Goal: Check status: Check status

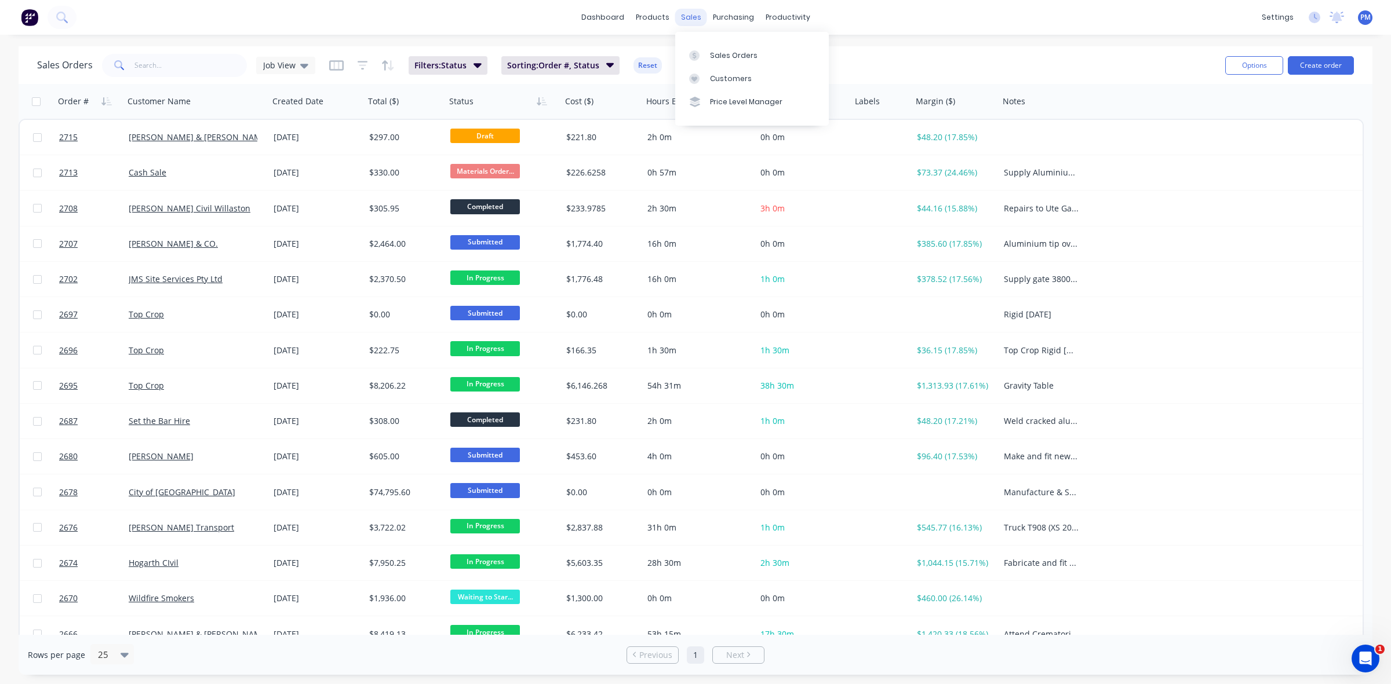
click at [682, 14] on div "sales" at bounding box center [691, 17] width 32 height 17
click at [732, 53] on div "Sales Orders" at bounding box center [734, 55] width 48 height 10
click at [792, 74] on div "Planner" at bounding box center [803, 79] width 27 height 10
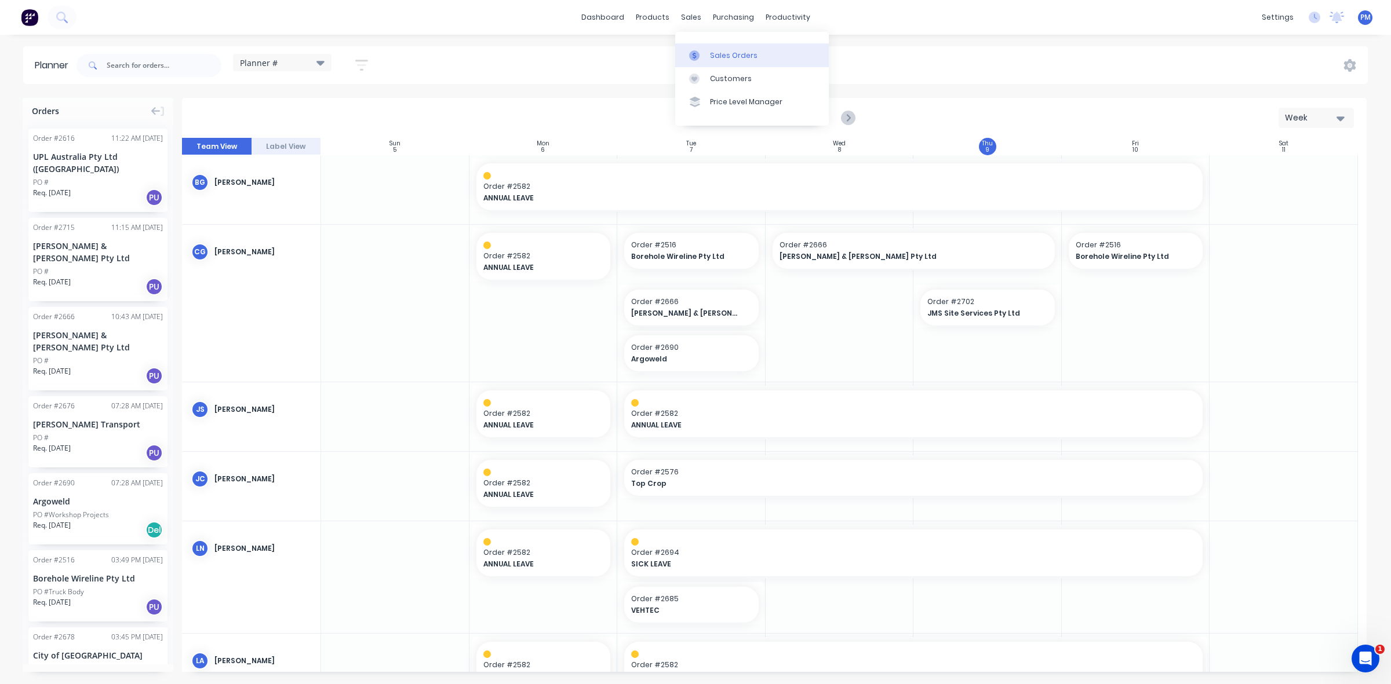
click at [714, 51] on div "Sales Orders" at bounding box center [734, 55] width 48 height 10
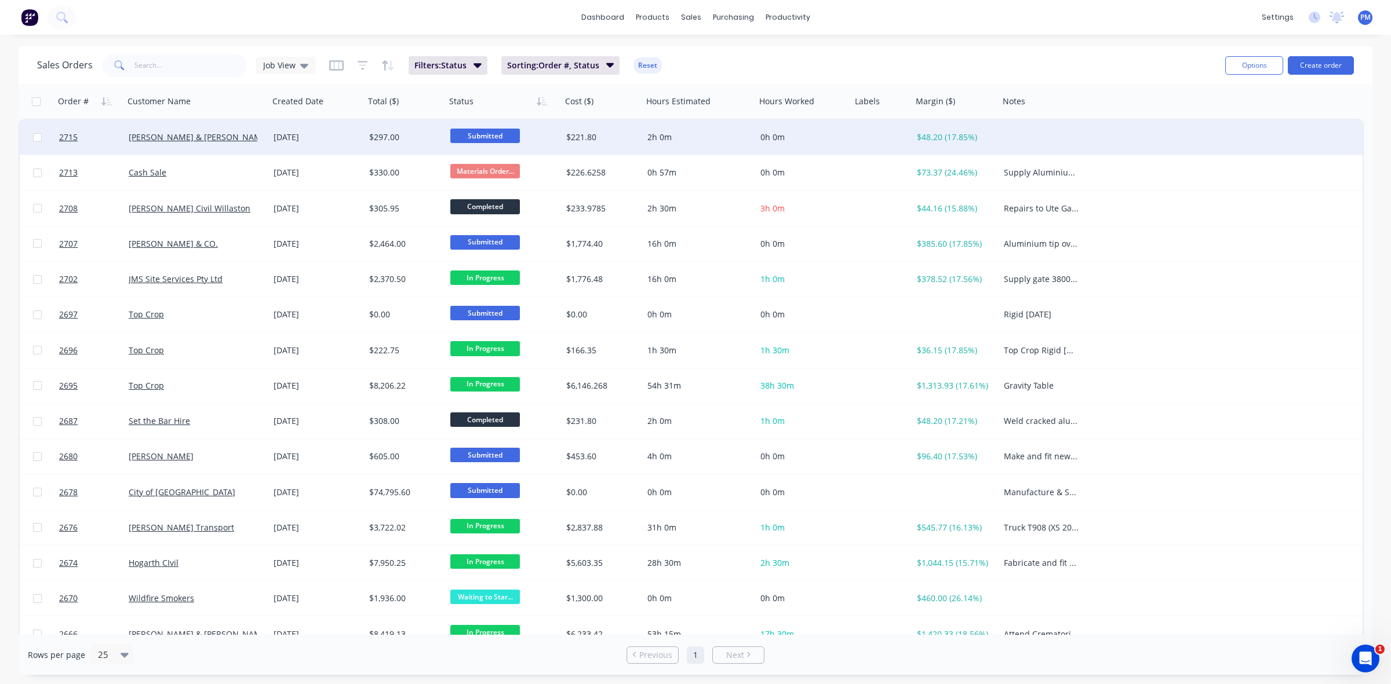
click at [344, 133] on div "[DATE]" at bounding box center [317, 138] width 86 height 12
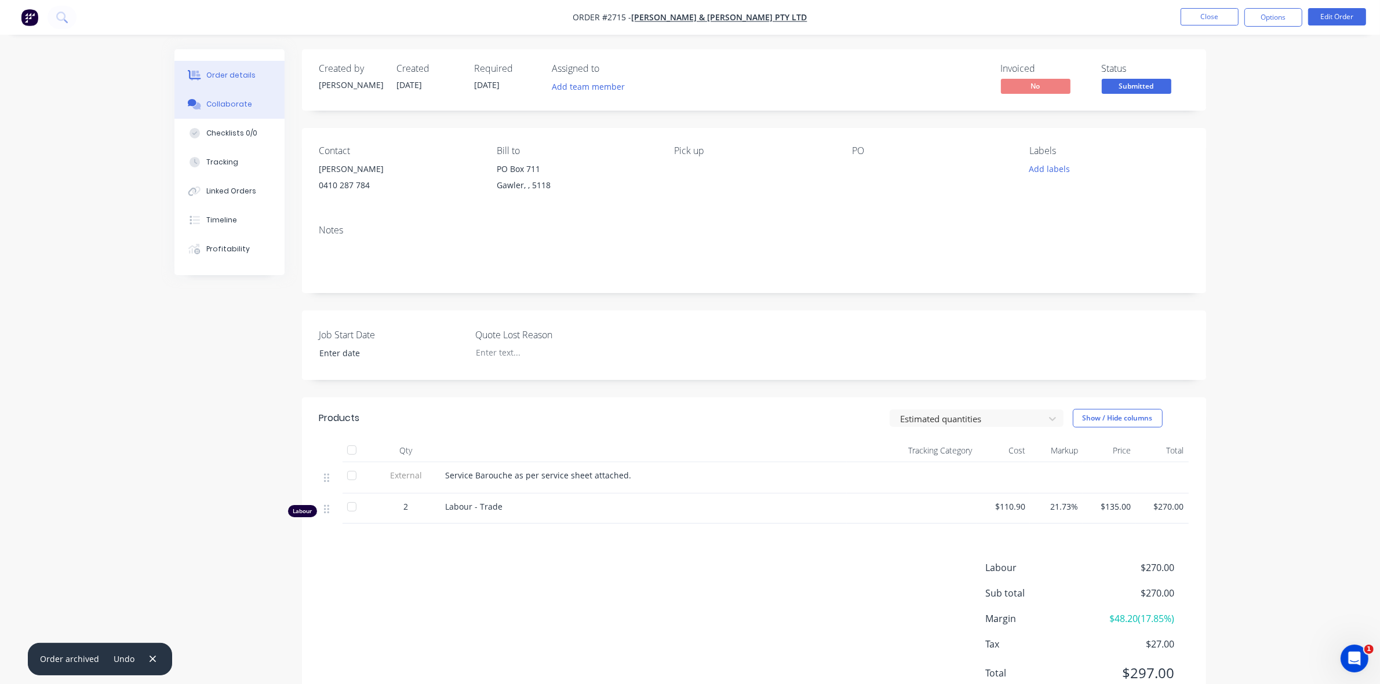
click at [238, 107] on div "Collaborate" at bounding box center [229, 104] width 46 height 10
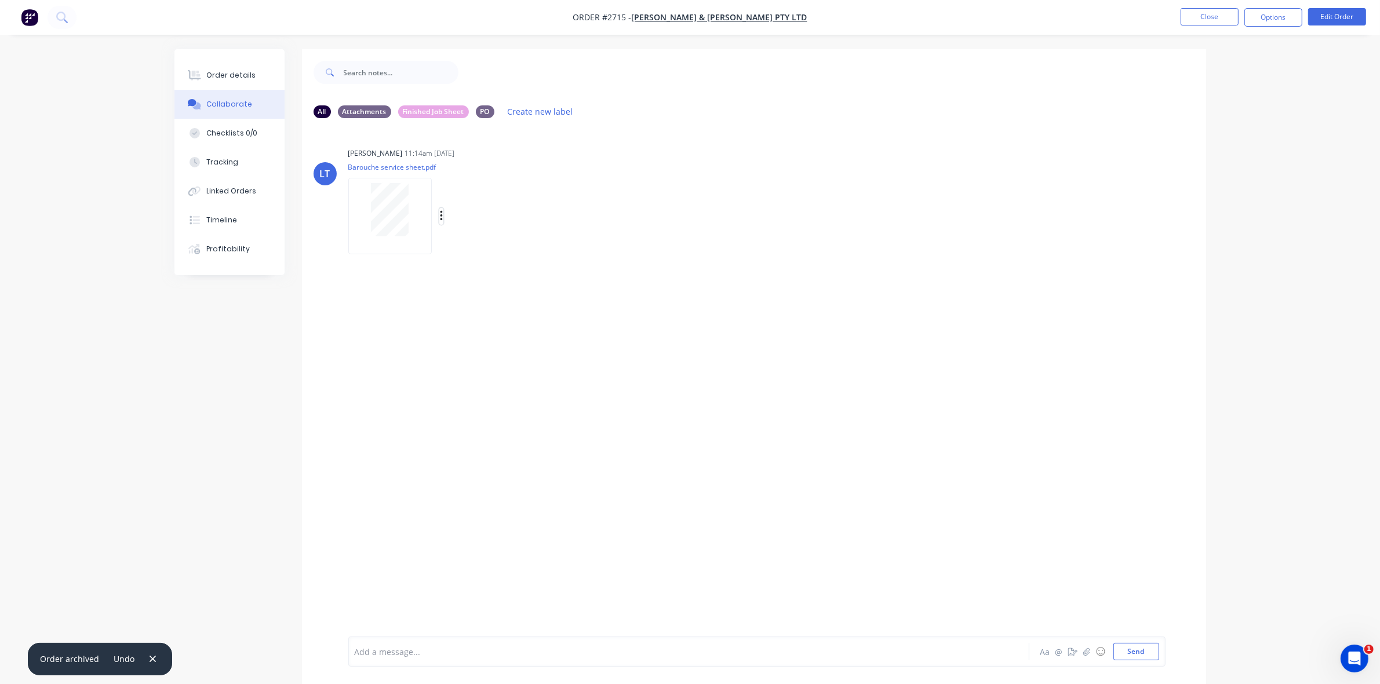
click at [441, 216] on icon "button" at bounding box center [441, 216] width 2 height 10
click at [479, 247] on button "Download" at bounding box center [518, 247] width 130 height 26
click at [853, 171] on div "LT [PERSON_NAME] 11:14am [DATE] Barouche service sheet.pdf Labels Download Dele…" at bounding box center [754, 197] width 904 height 104
click at [235, 76] on div "Order details" at bounding box center [230, 75] width 49 height 10
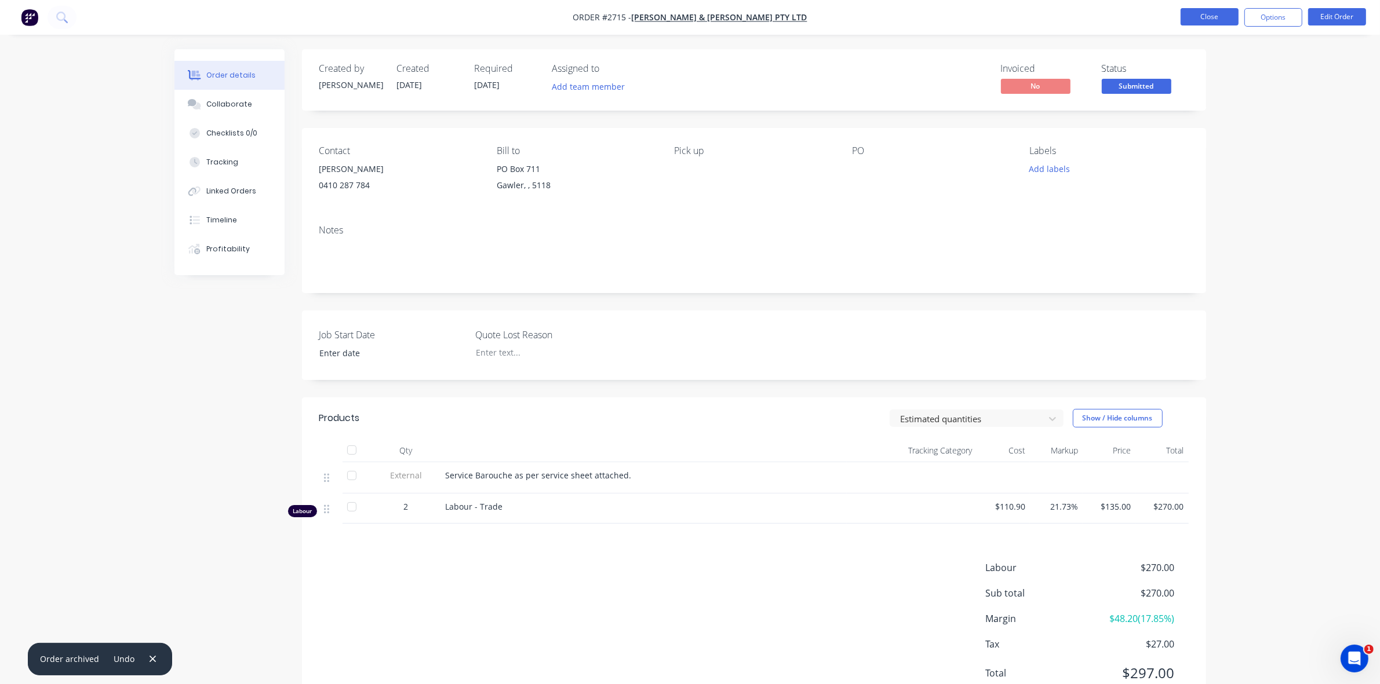
click at [1195, 13] on button "Close" at bounding box center [1209, 16] width 58 height 17
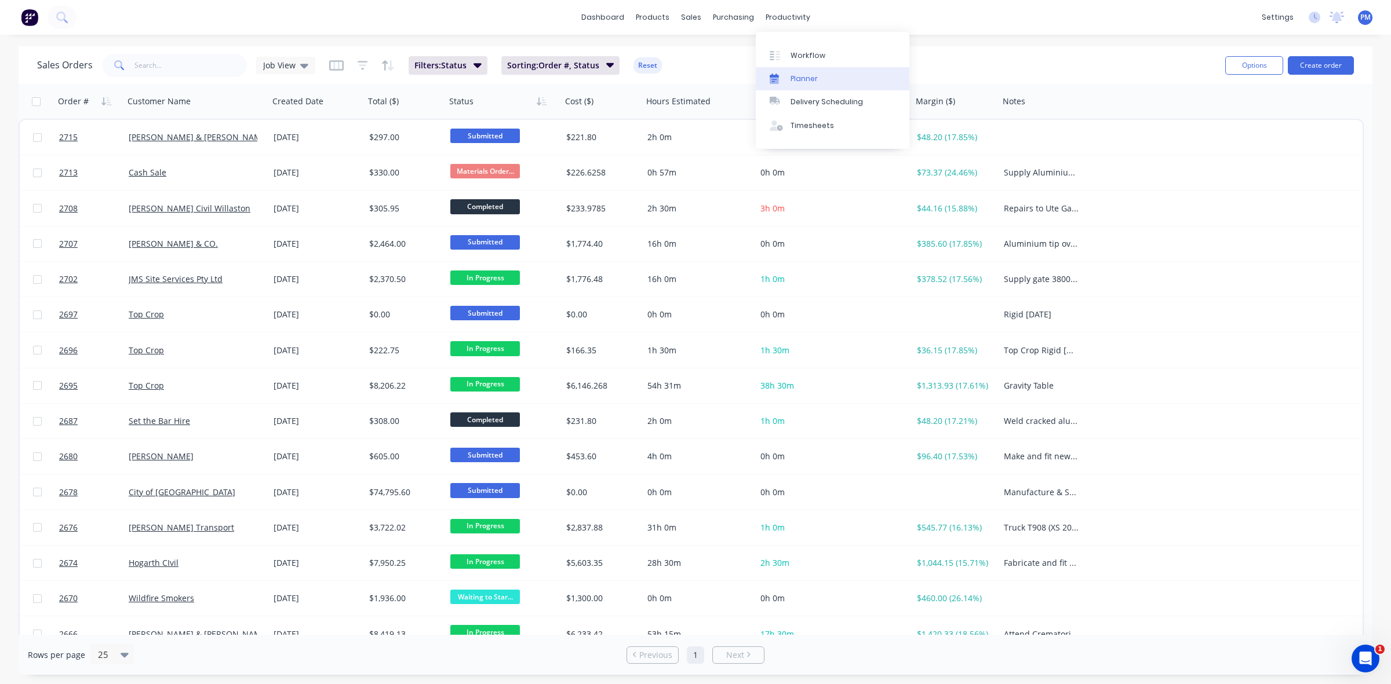
click at [800, 76] on div "Planner" at bounding box center [803, 79] width 27 height 10
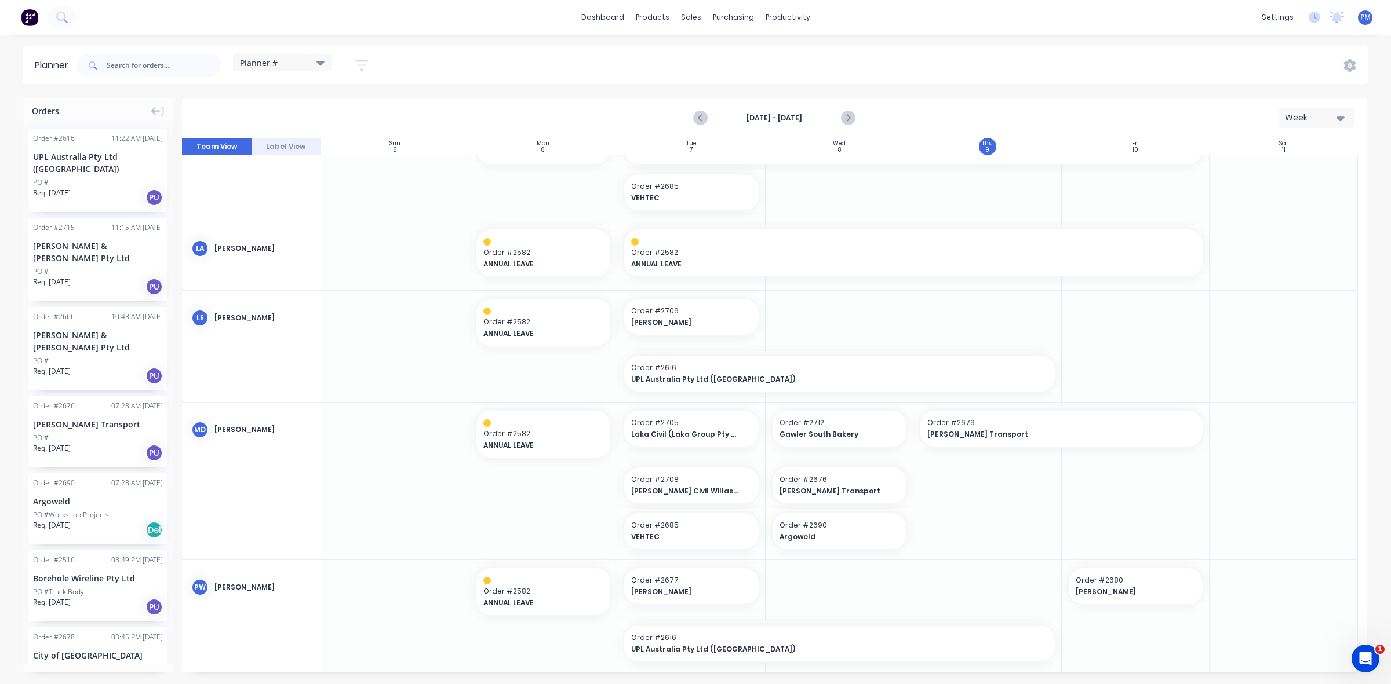
scroll to position [435, 0]
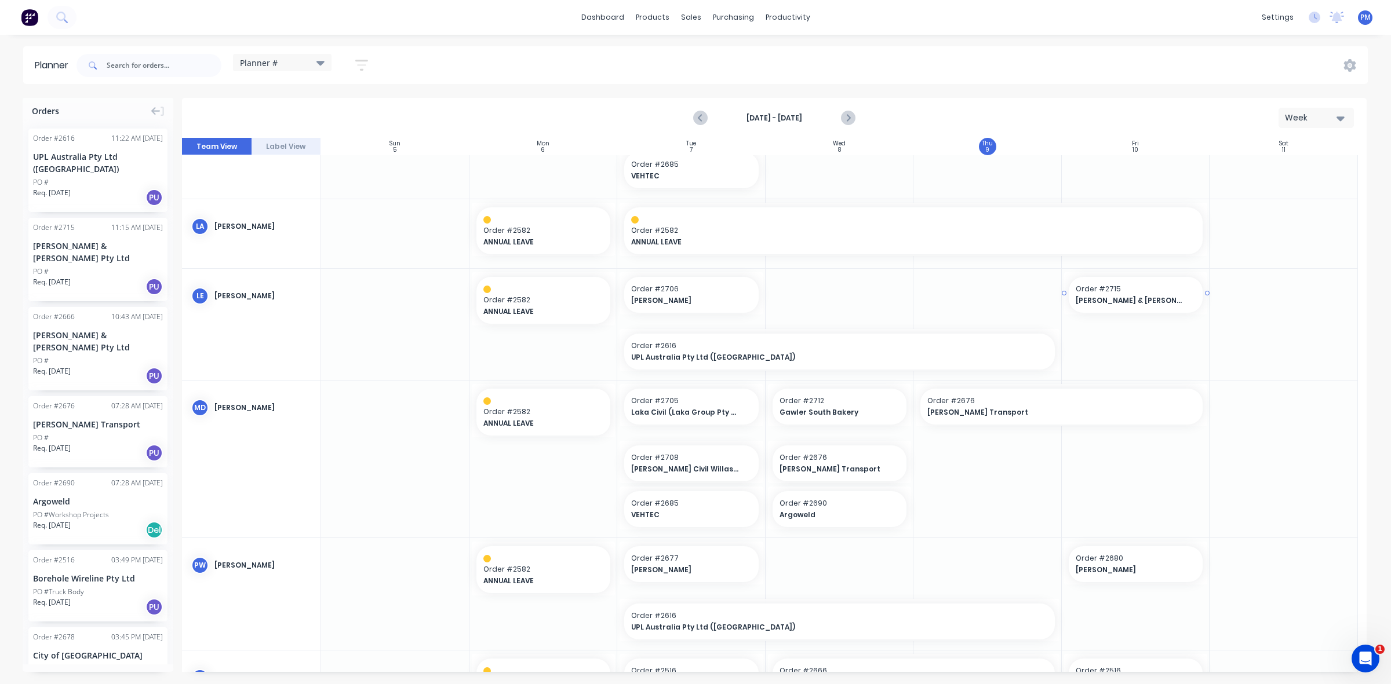
drag, startPoint x: 82, startPoint y: 227, endPoint x: 1144, endPoint y: 334, distance: 1068.1
click at [1125, 291] on span "Order # 2715" at bounding box center [1135, 289] width 121 height 10
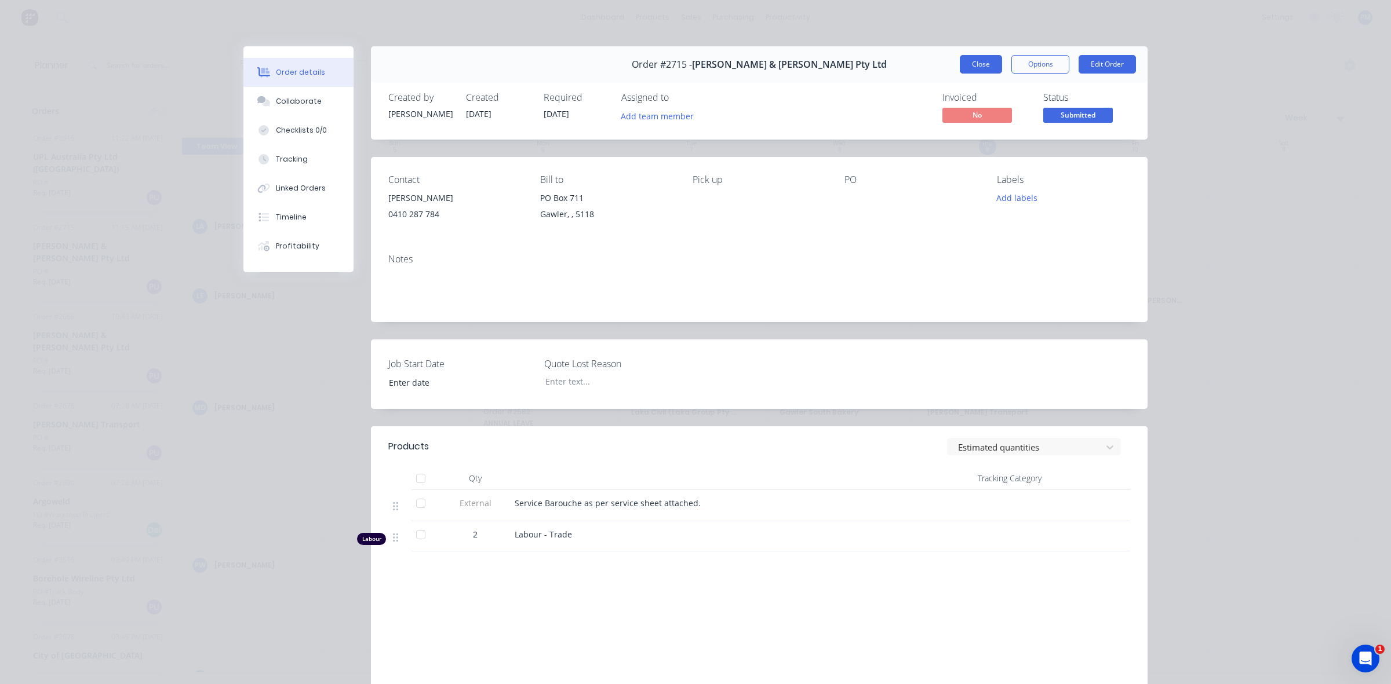
click at [969, 71] on button "Close" at bounding box center [981, 64] width 42 height 19
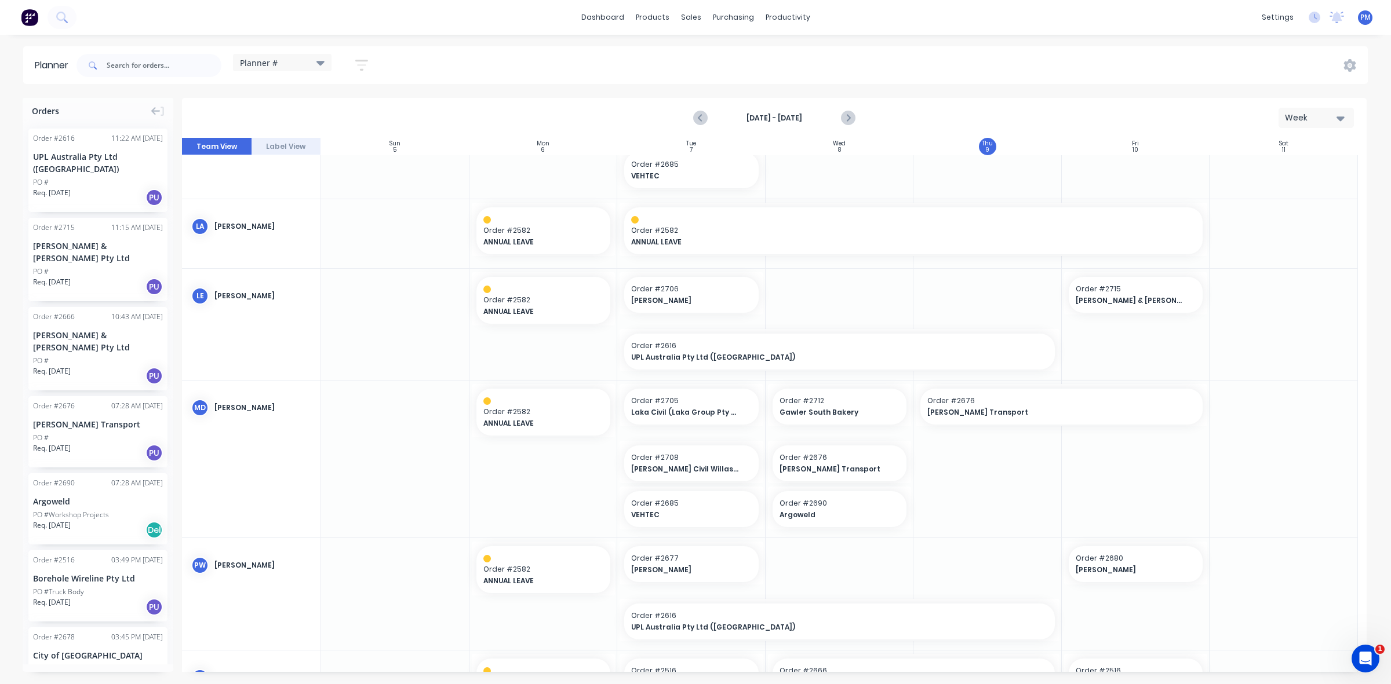
click at [96, 185] on div "PO #" at bounding box center [98, 182] width 130 height 10
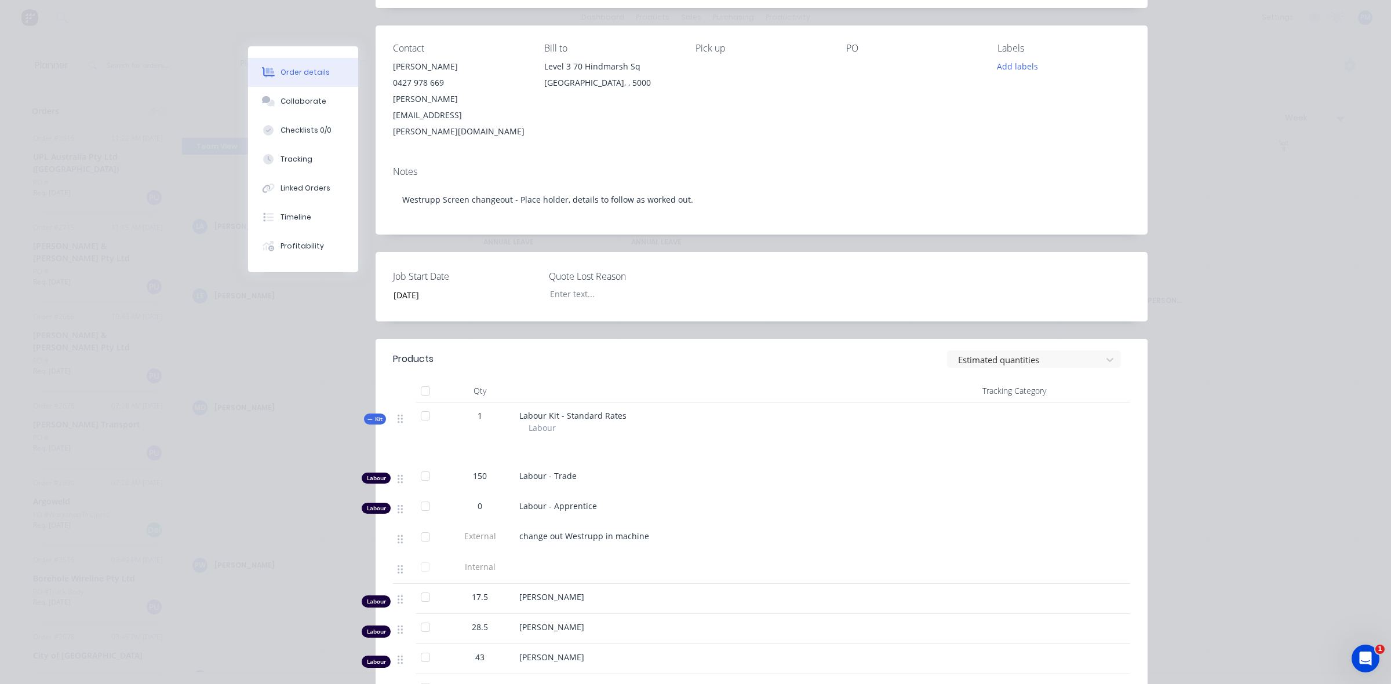
scroll to position [0, 0]
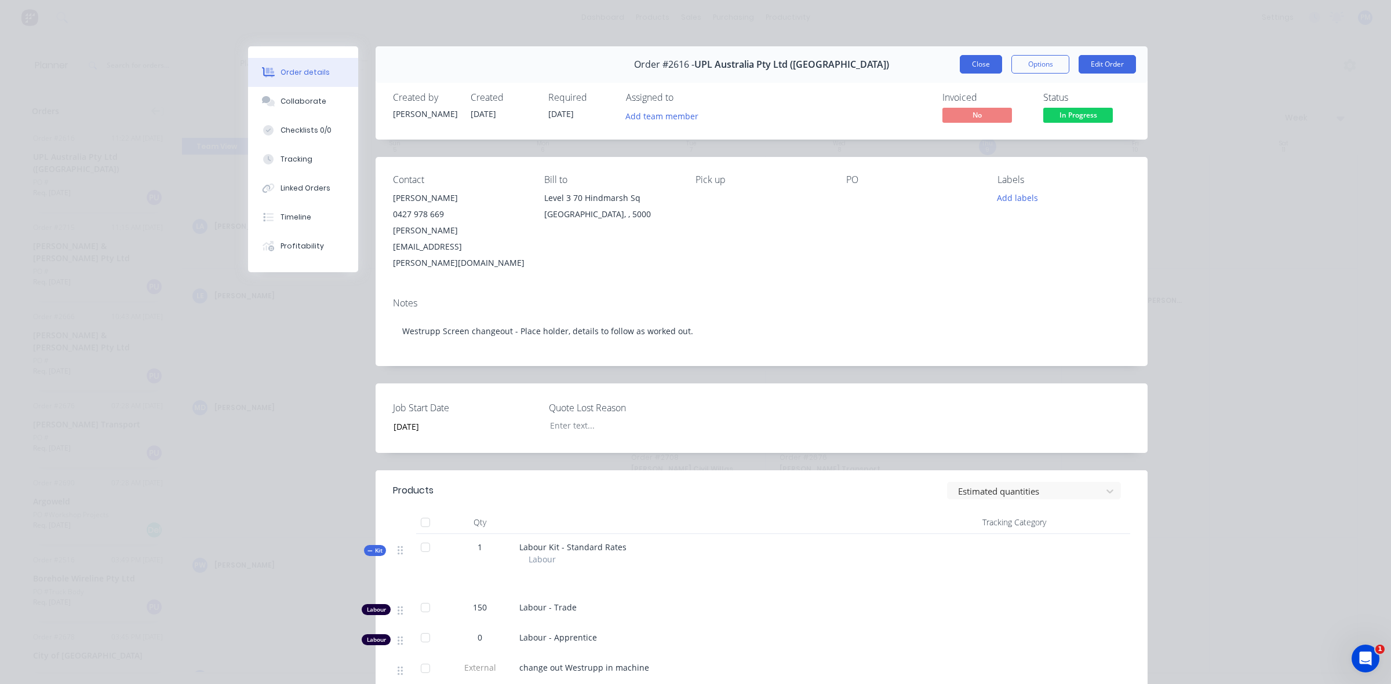
click at [965, 67] on button "Close" at bounding box center [981, 64] width 42 height 19
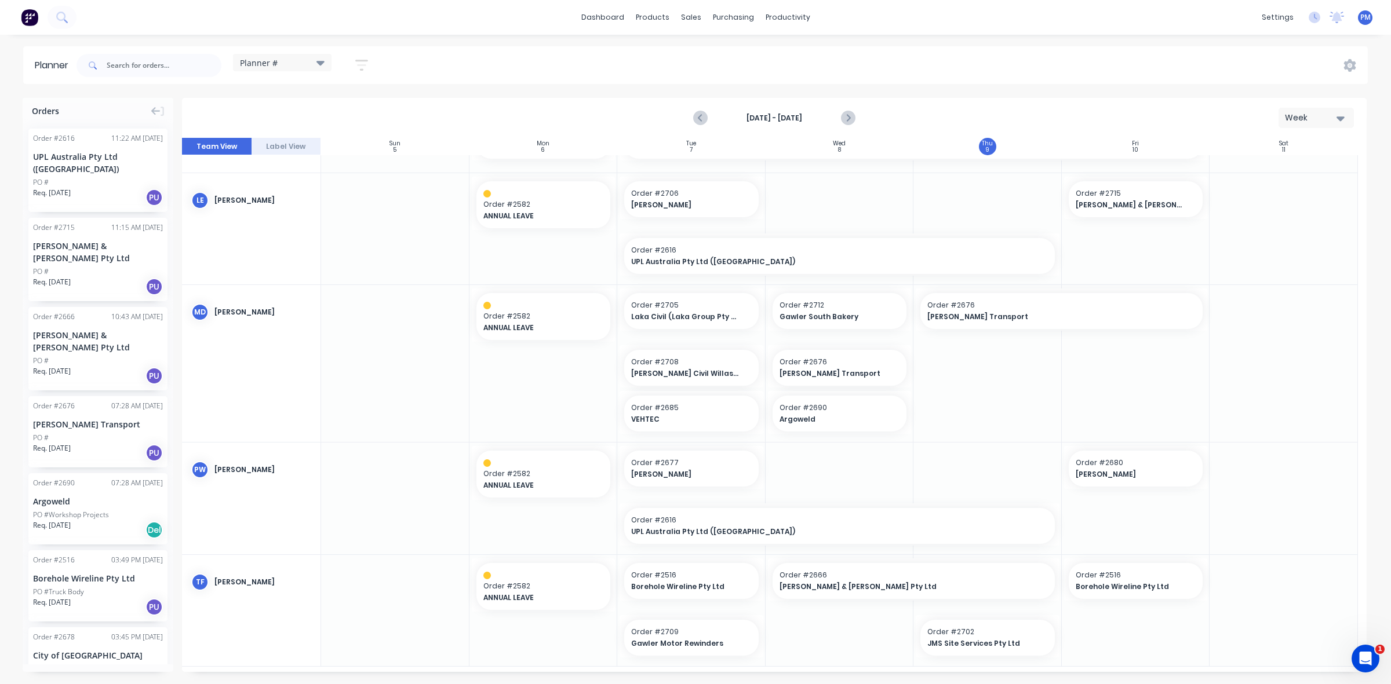
scroll to position [533, 0]
click at [300, 145] on button "Label View" at bounding box center [286, 146] width 70 height 17
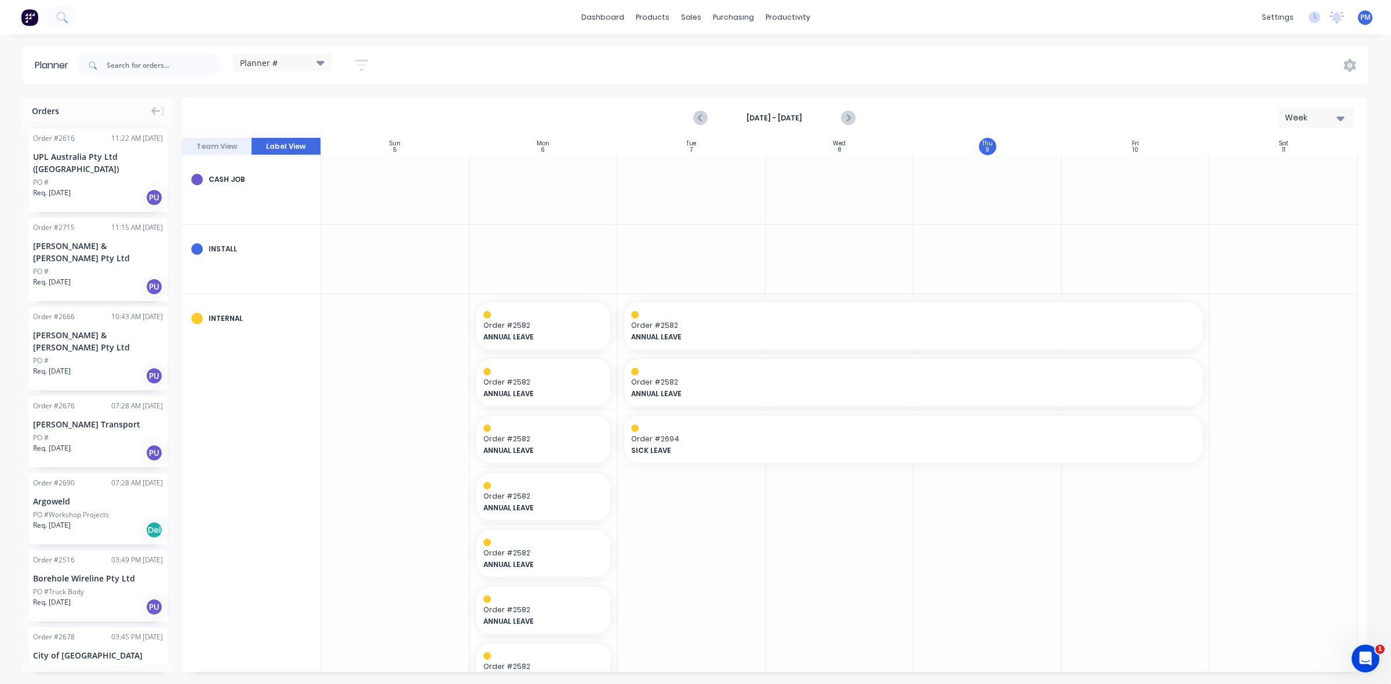
click at [232, 144] on button "Team View" at bounding box center [217, 146] width 70 height 17
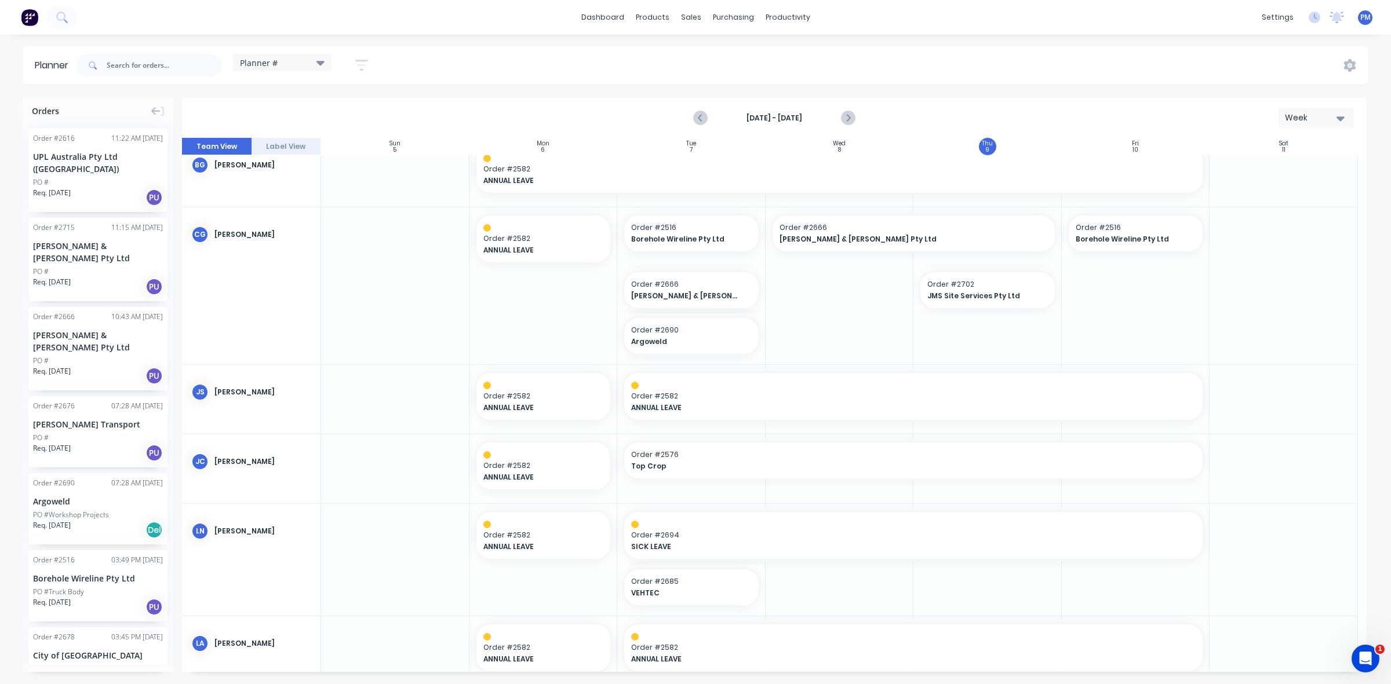
scroll to position [0, 0]
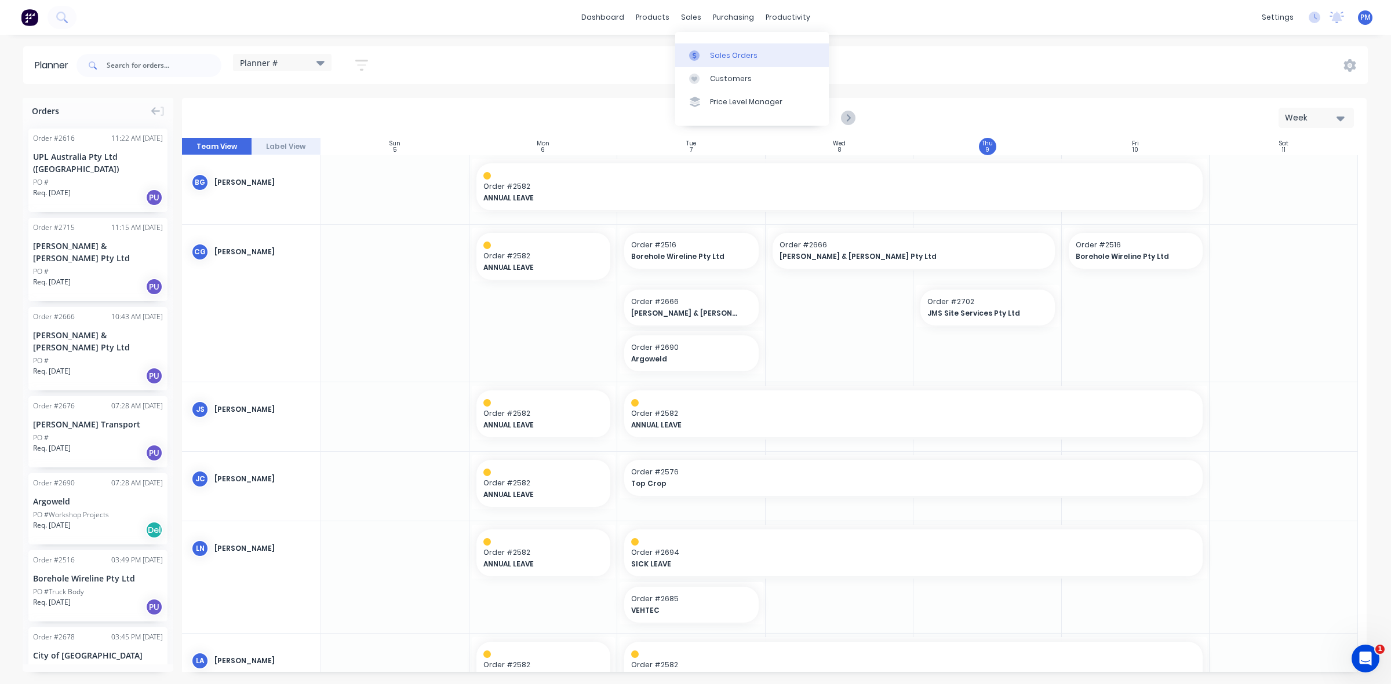
click at [719, 53] on div "Sales Orders" at bounding box center [734, 55] width 48 height 10
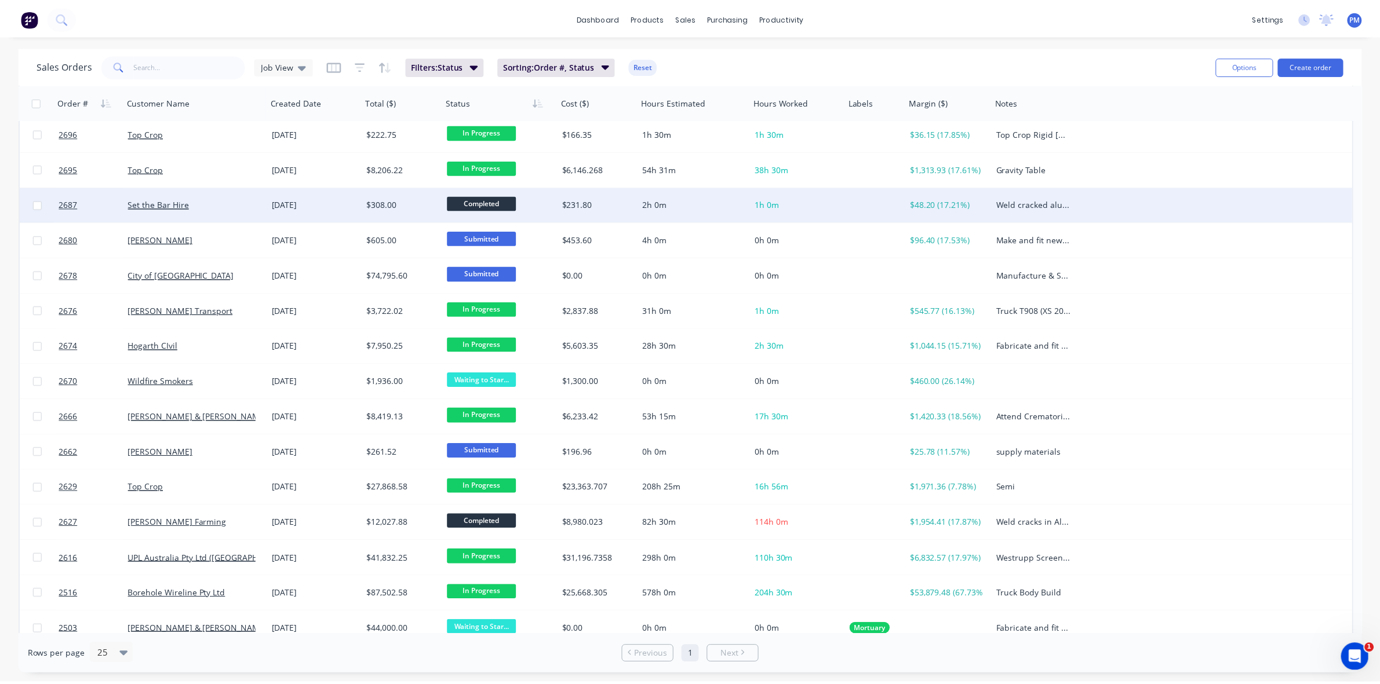
scroll to position [264, 0]
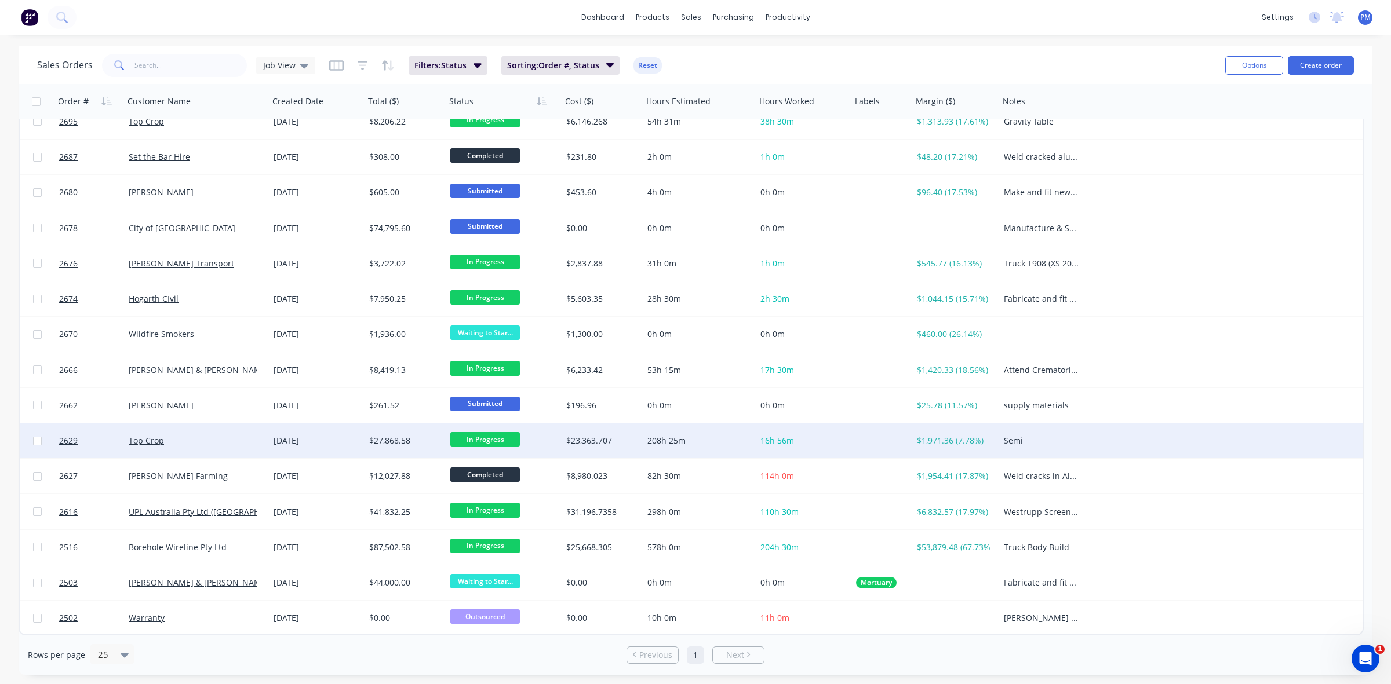
click at [231, 444] on div "Top Crop" at bounding box center [193, 441] width 129 height 12
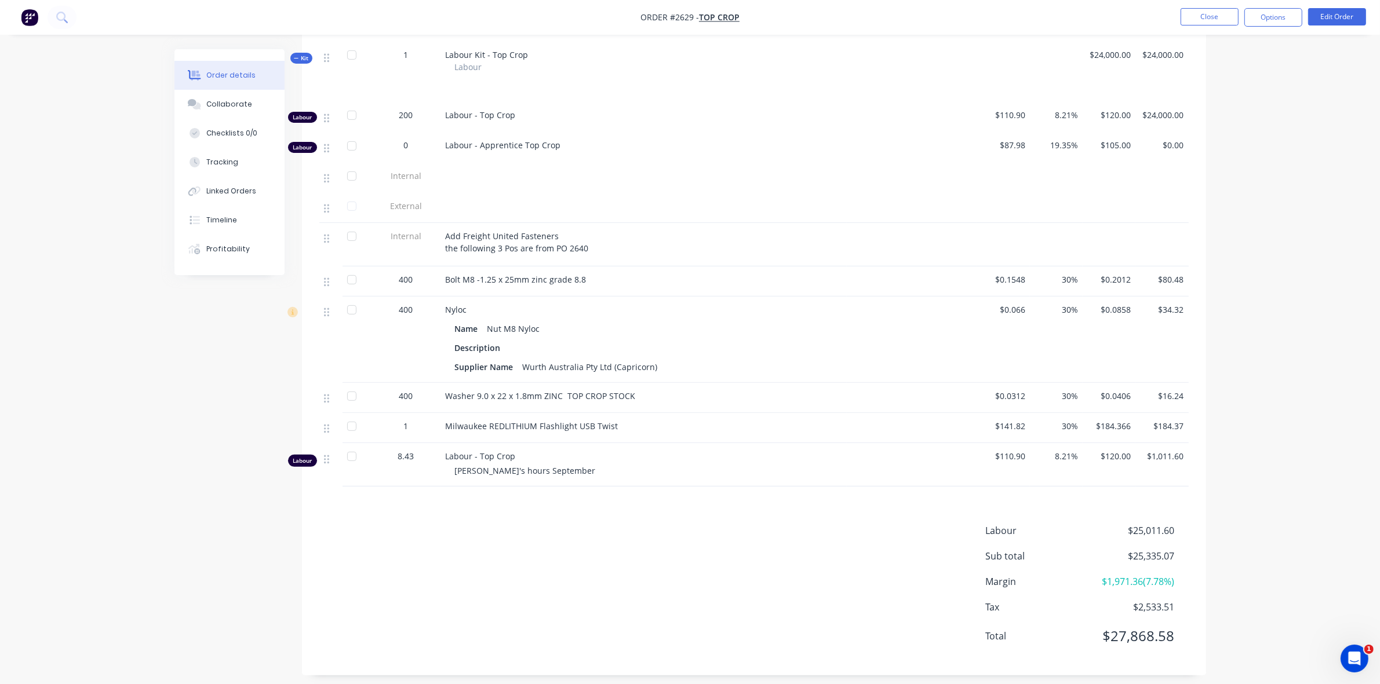
scroll to position [540, 0]
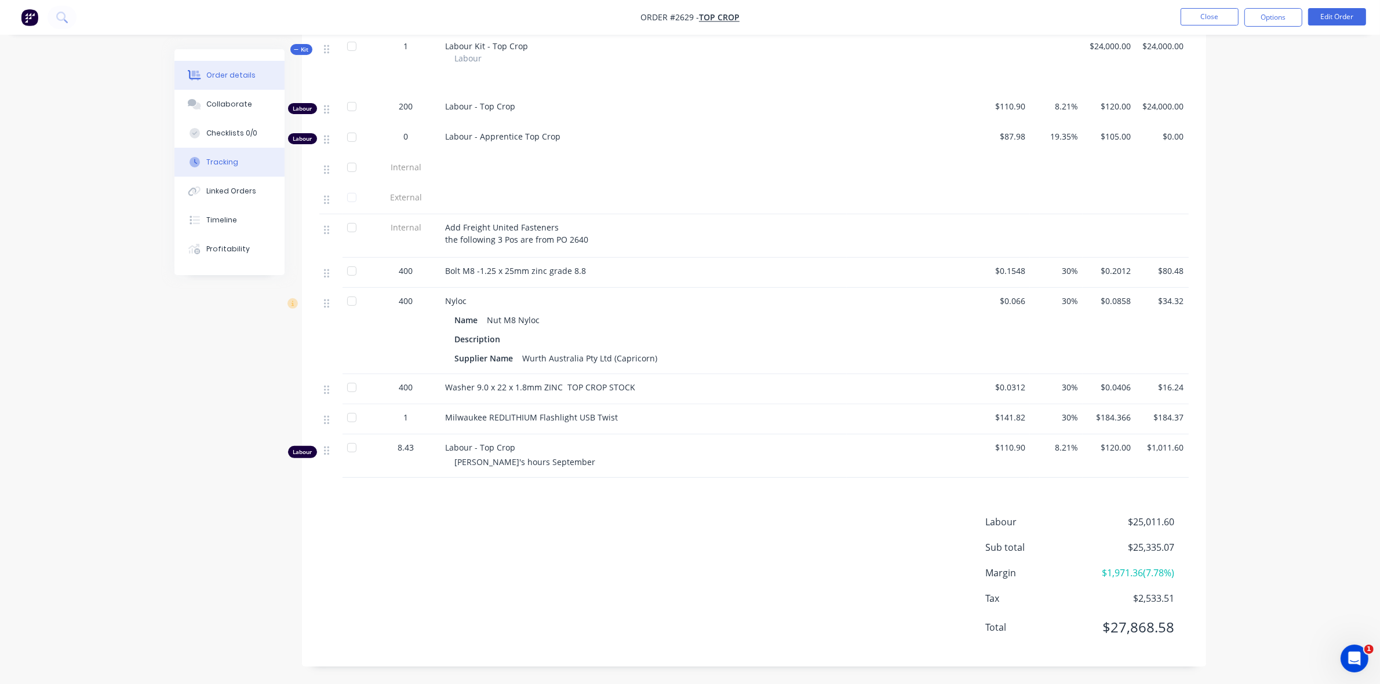
click at [221, 163] on div "Tracking" at bounding box center [222, 162] width 32 height 10
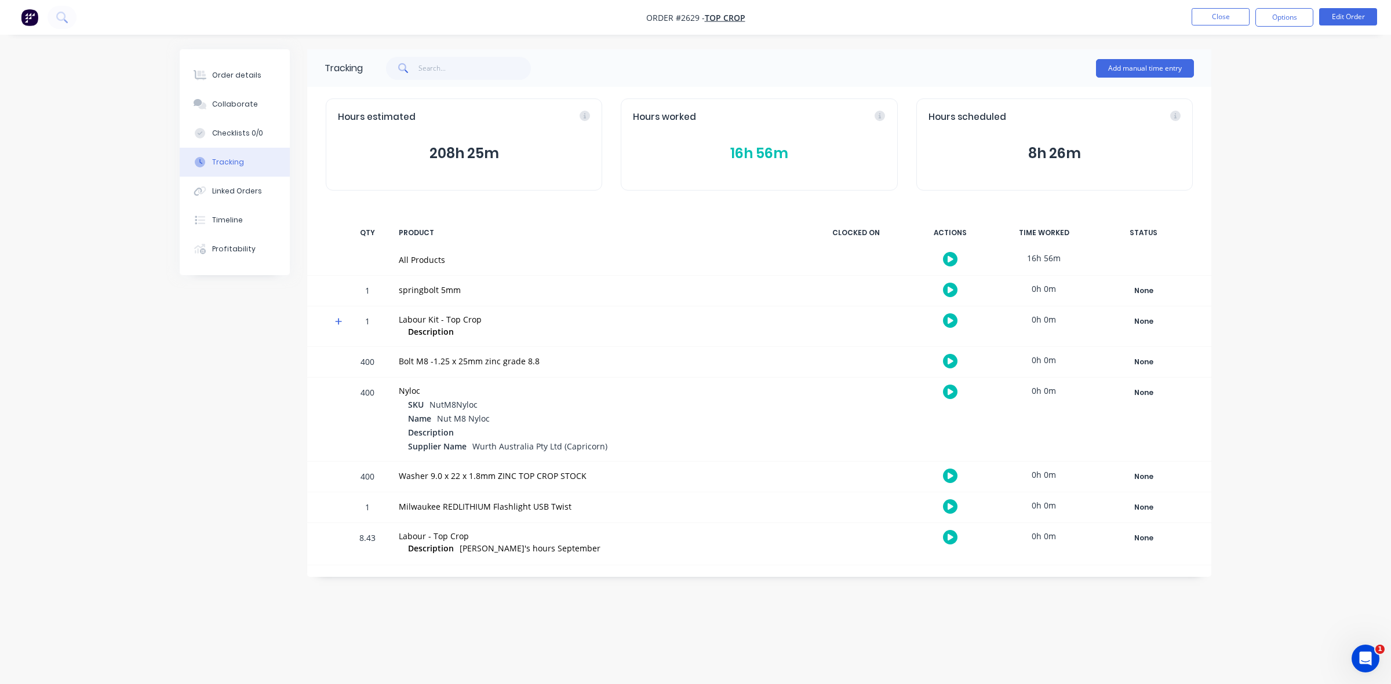
click at [770, 149] on button "16h 56m" at bounding box center [759, 154] width 252 height 22
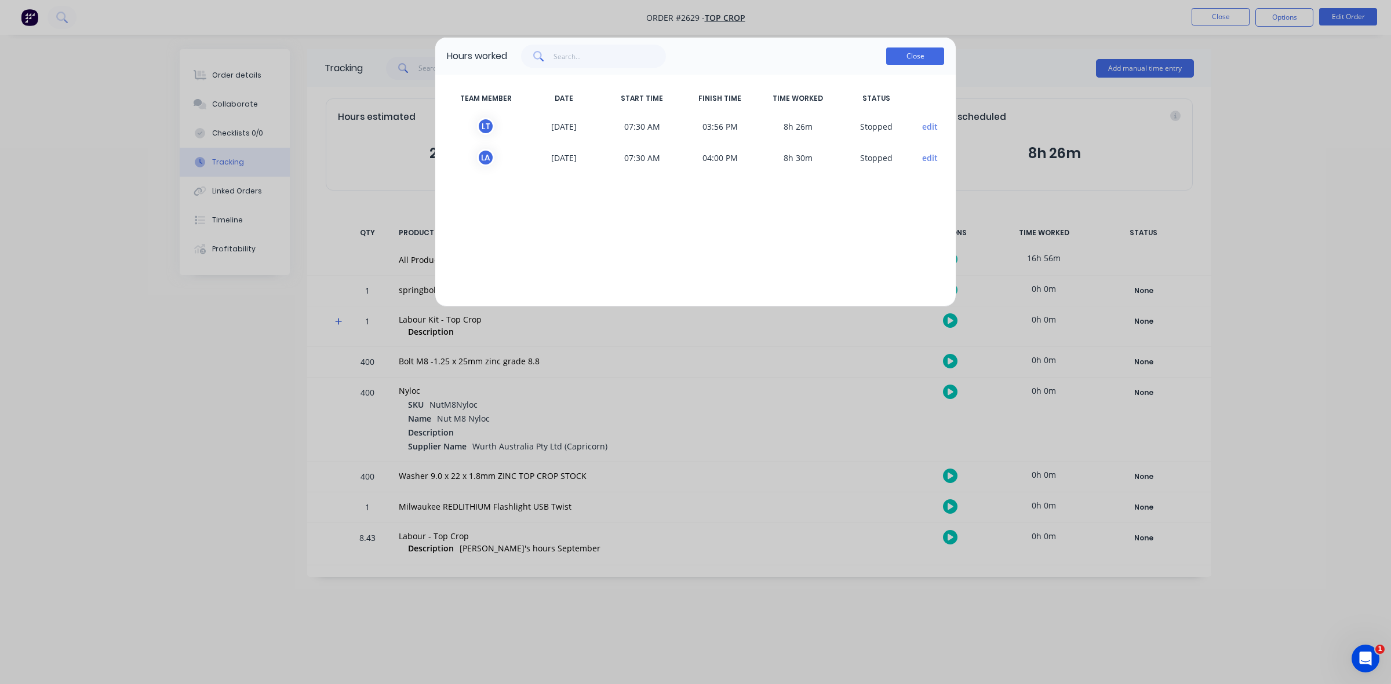
click at [907, 63] on button "Close" at bounding box center [915, 56] width 58 height 17
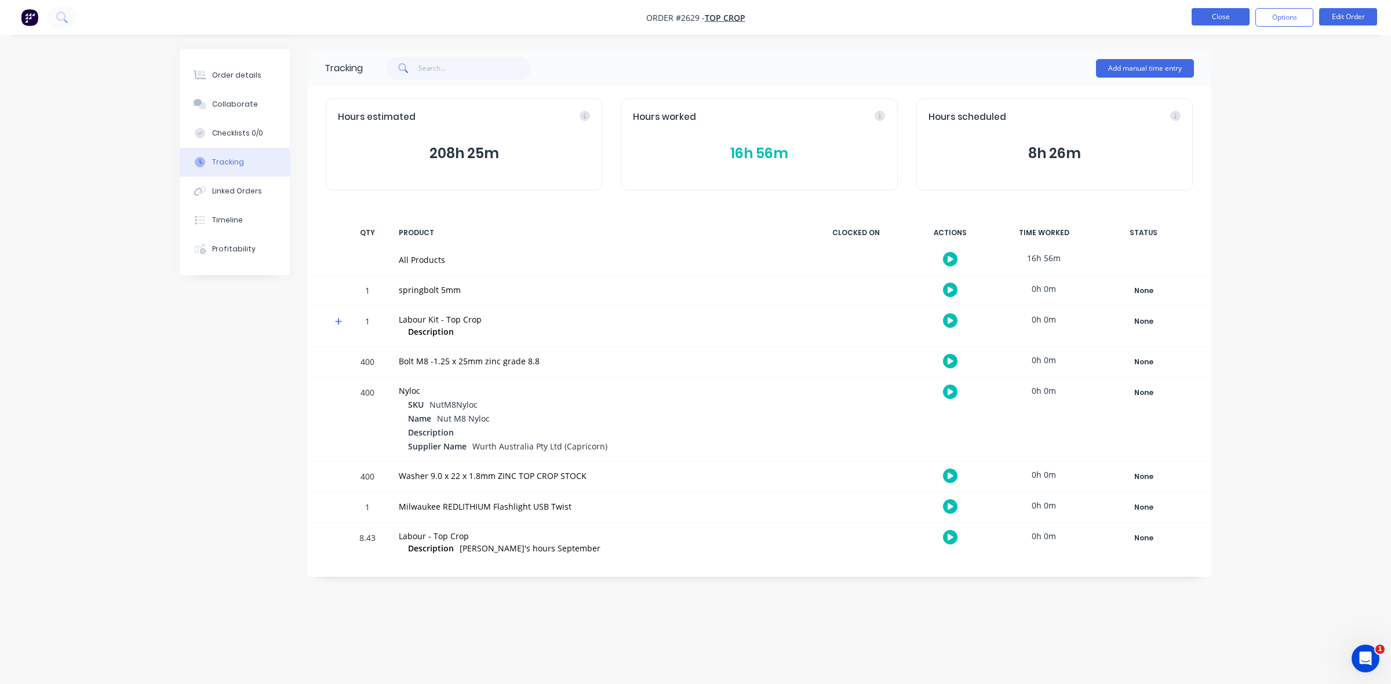
click at [1206, 16] on button "Close" at bounding box center [1220, 16] width 58 height 17
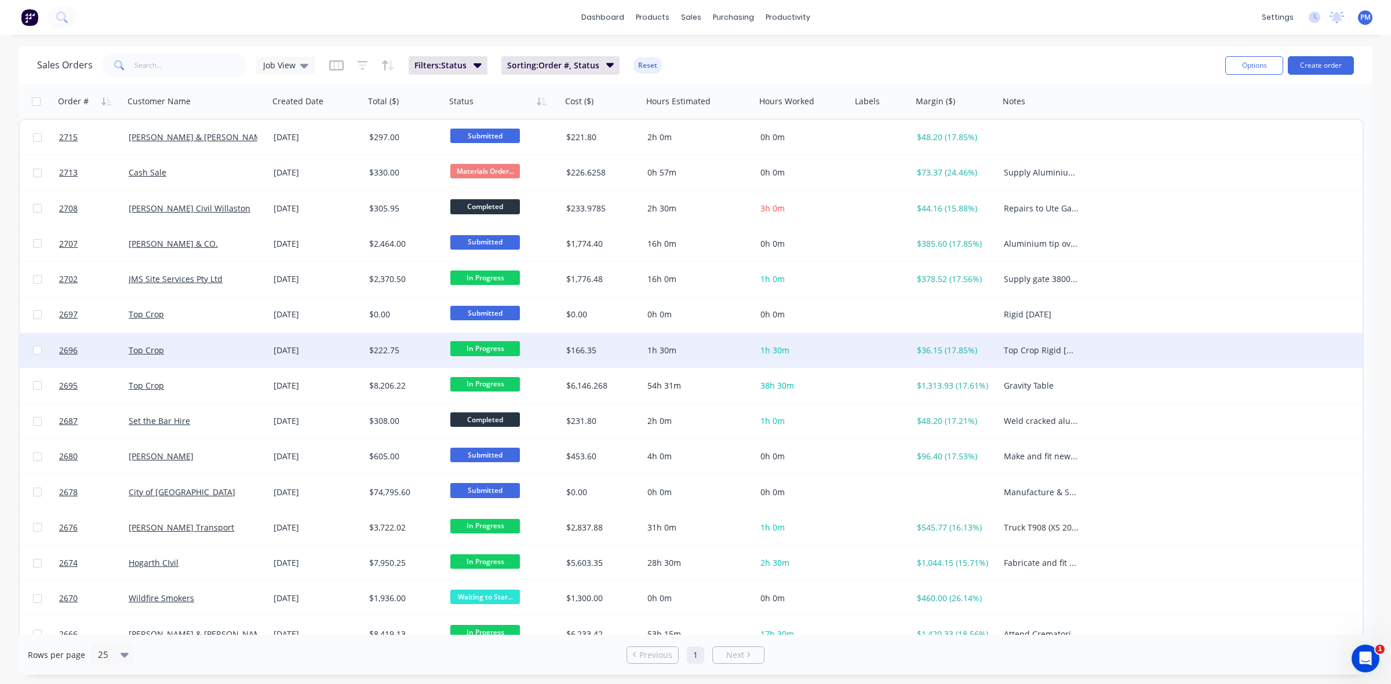
click at [223, 348] on div "Top Crop" at bounding box center [193, 351] width 129 height 12
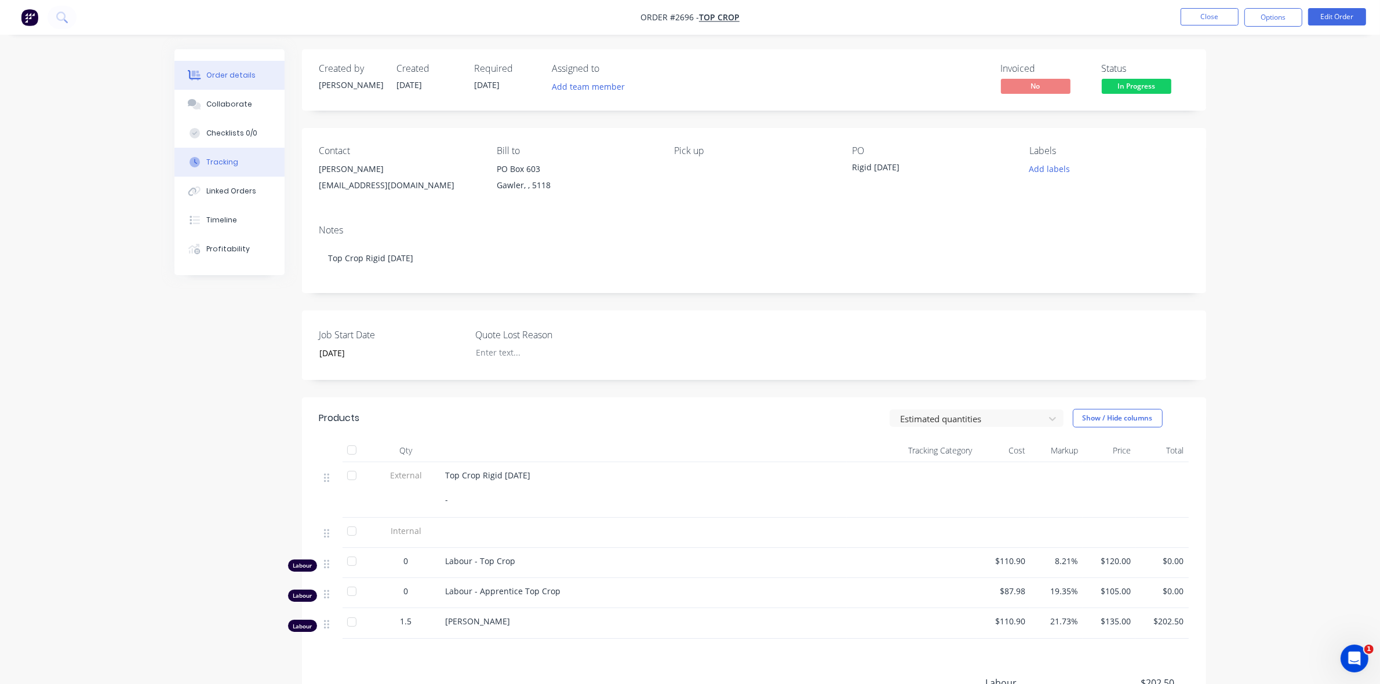
click at [227, 161] on div "Tracking" at bounding box center [222, 162] width 32 height 10
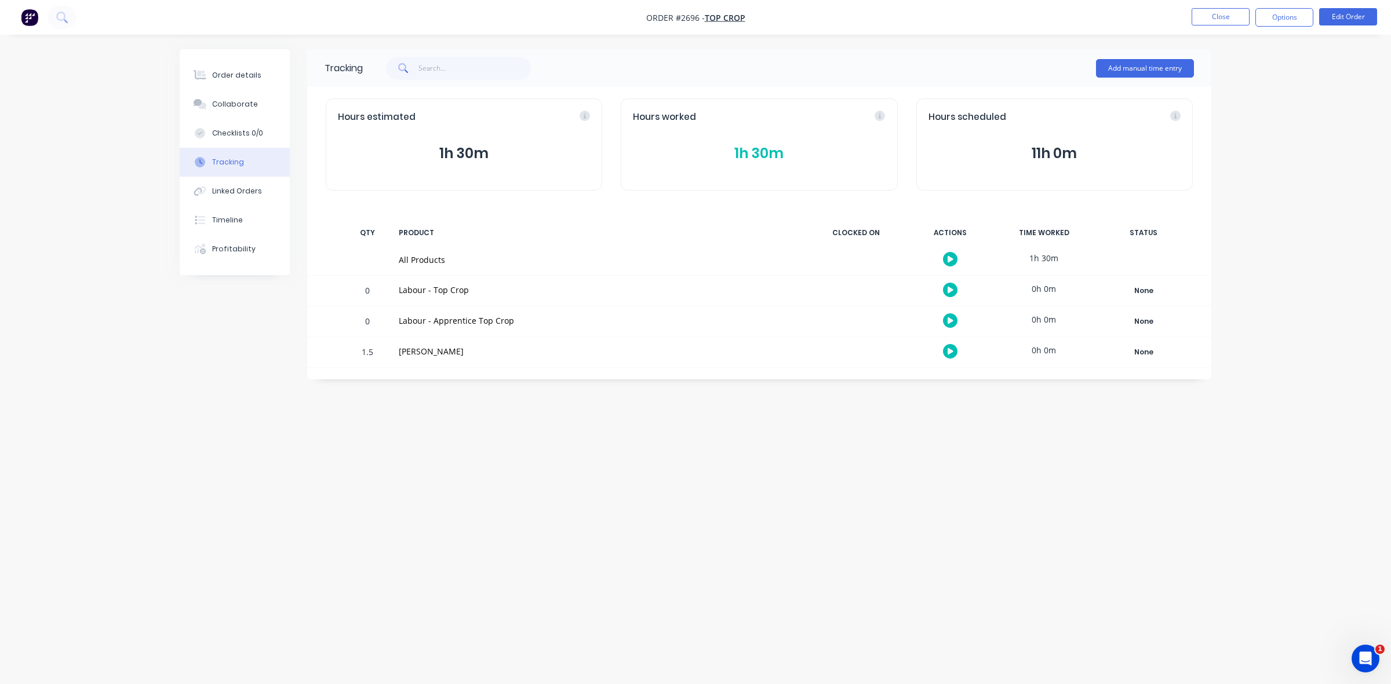
click at [740, 148] on button "1h 30m" at bounding box center [759, 154] width 252 height 22
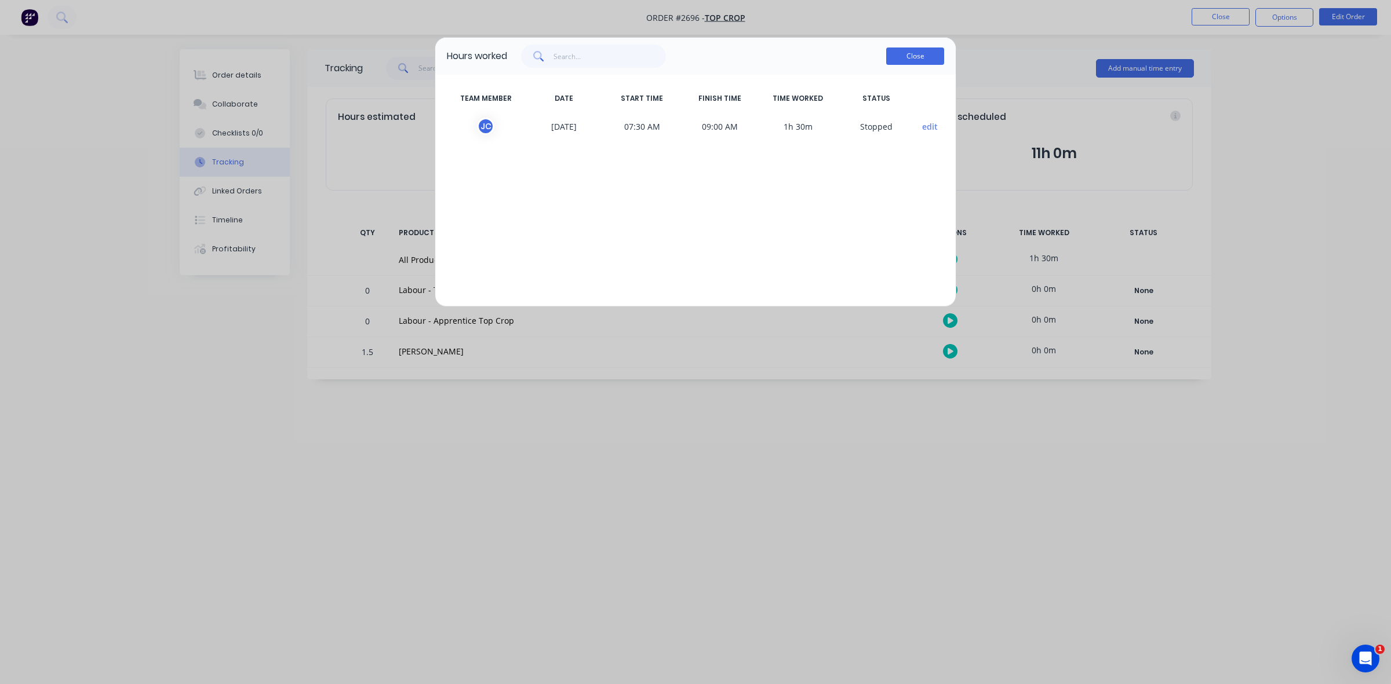
click at [909, 61] on button "Close" at bounding box center [915, 56] width 58 height 17
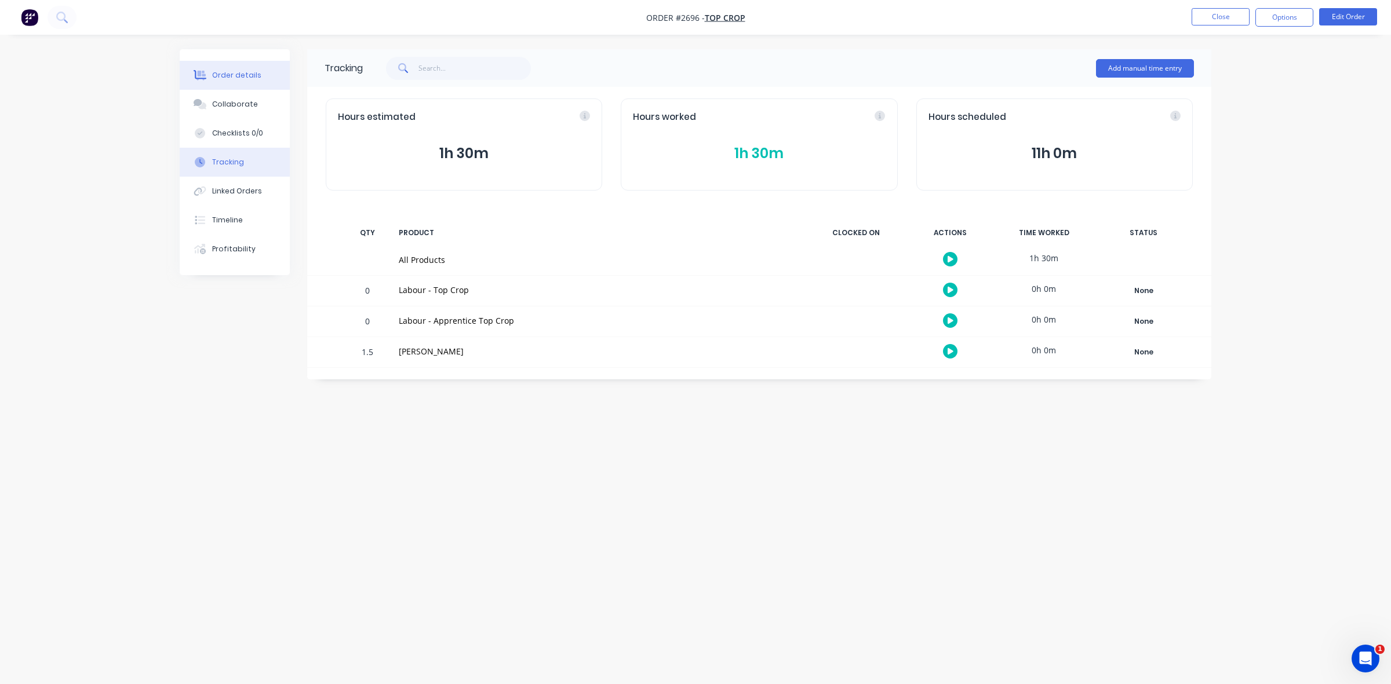
click at [235, 70] on div "Order details" at bounding box center [236, 75] width 49 height 10
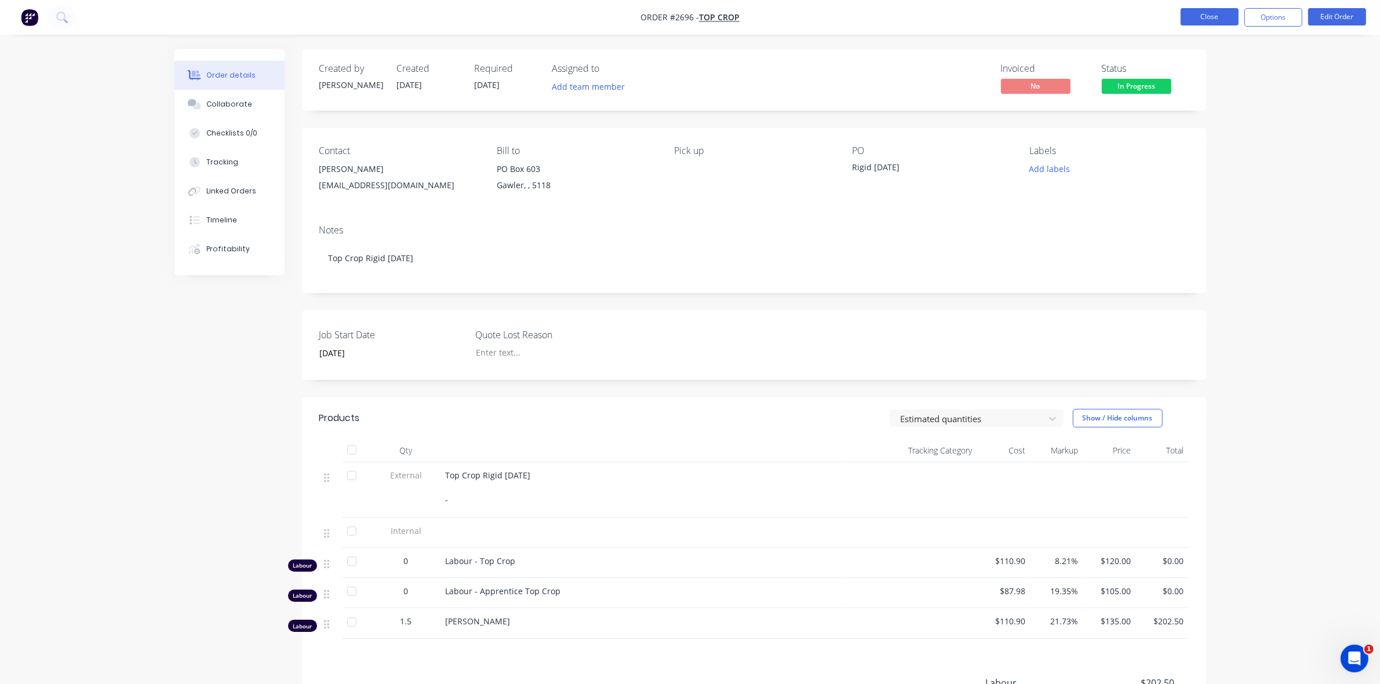
click at [1197, 16] on button "Close" at bounding box center [1209, 16] width 58 height 17
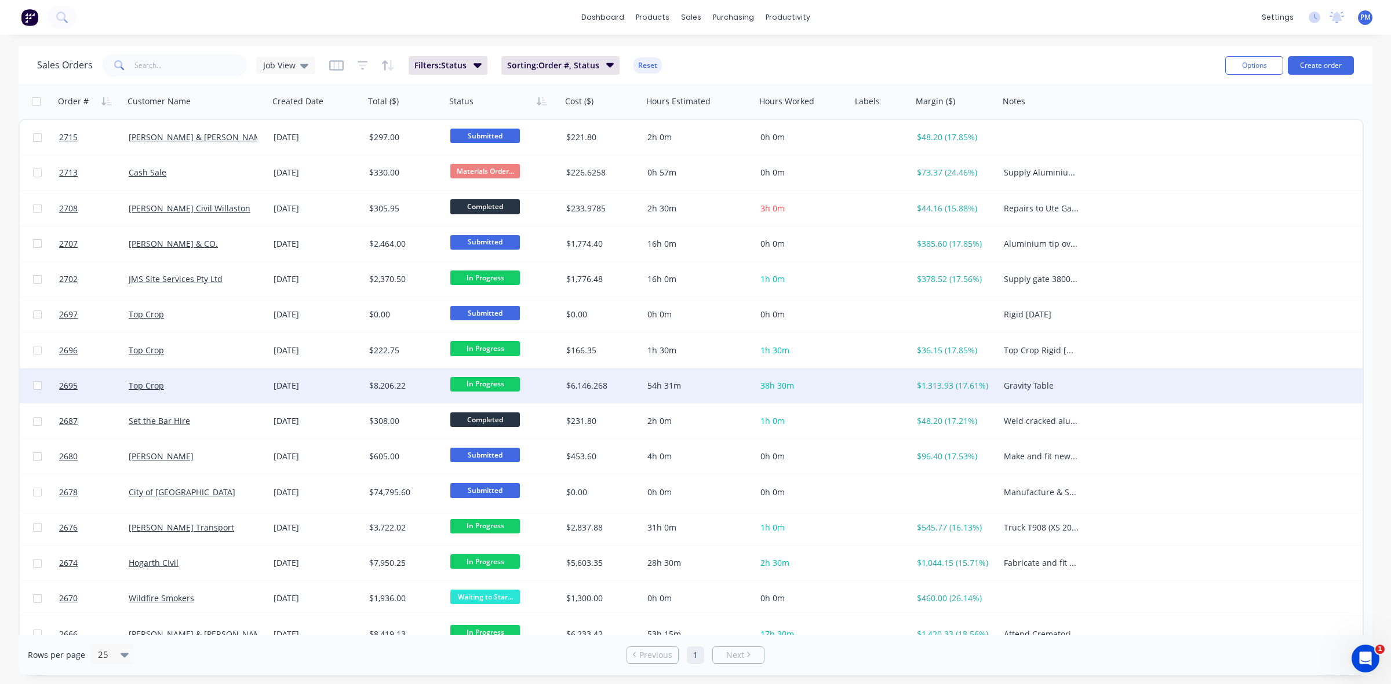
click at [239, 381] on div "Top Crop" at bounding box center [193, 386] width 129 height 12
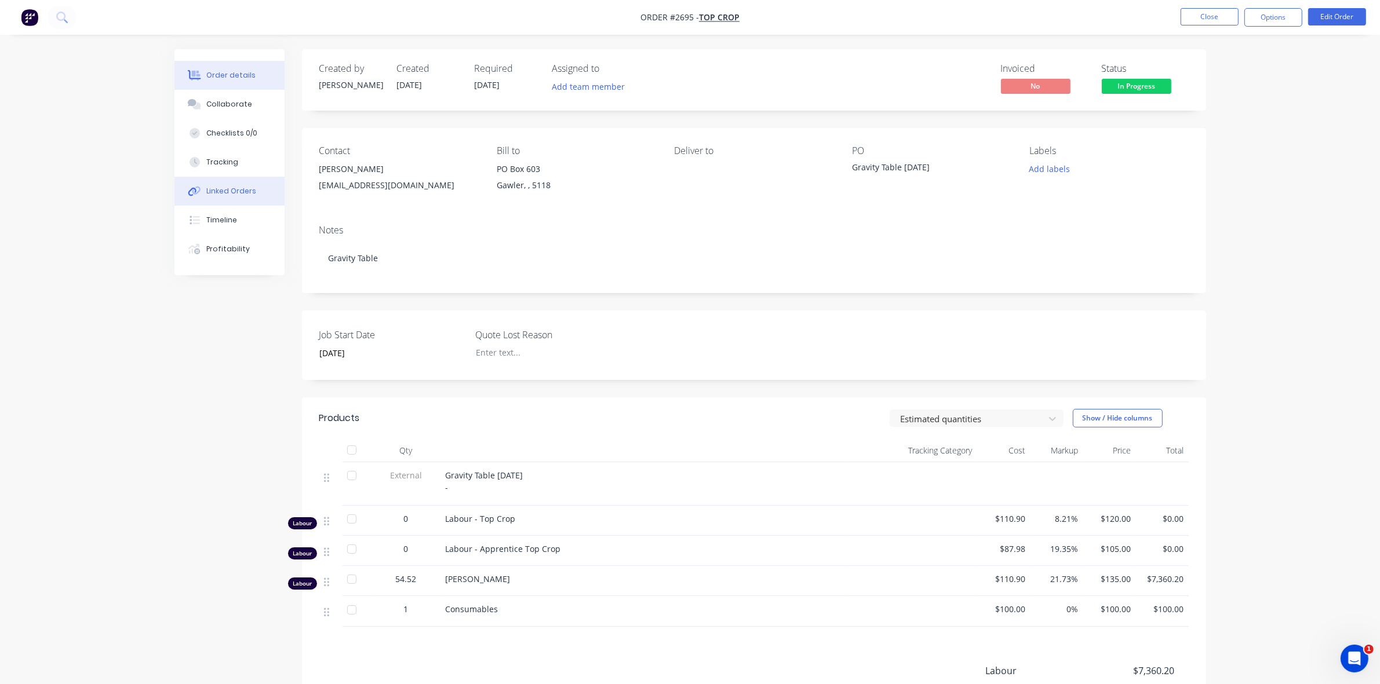
click at [229, 187] on div "Linked Orders" at bounding box center [231, 191] width 50 height 10
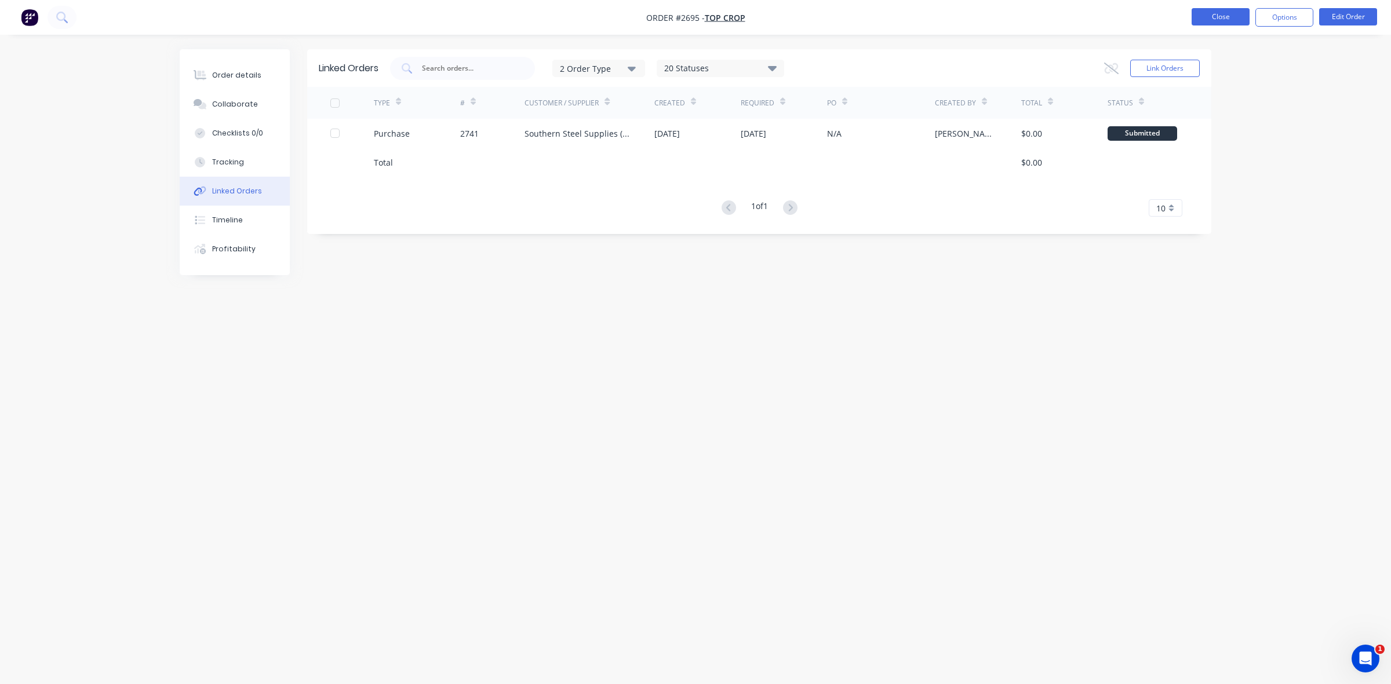
click at [1224, 19] on button "Close" at bounding box center [1220, 16] width 58 height 17
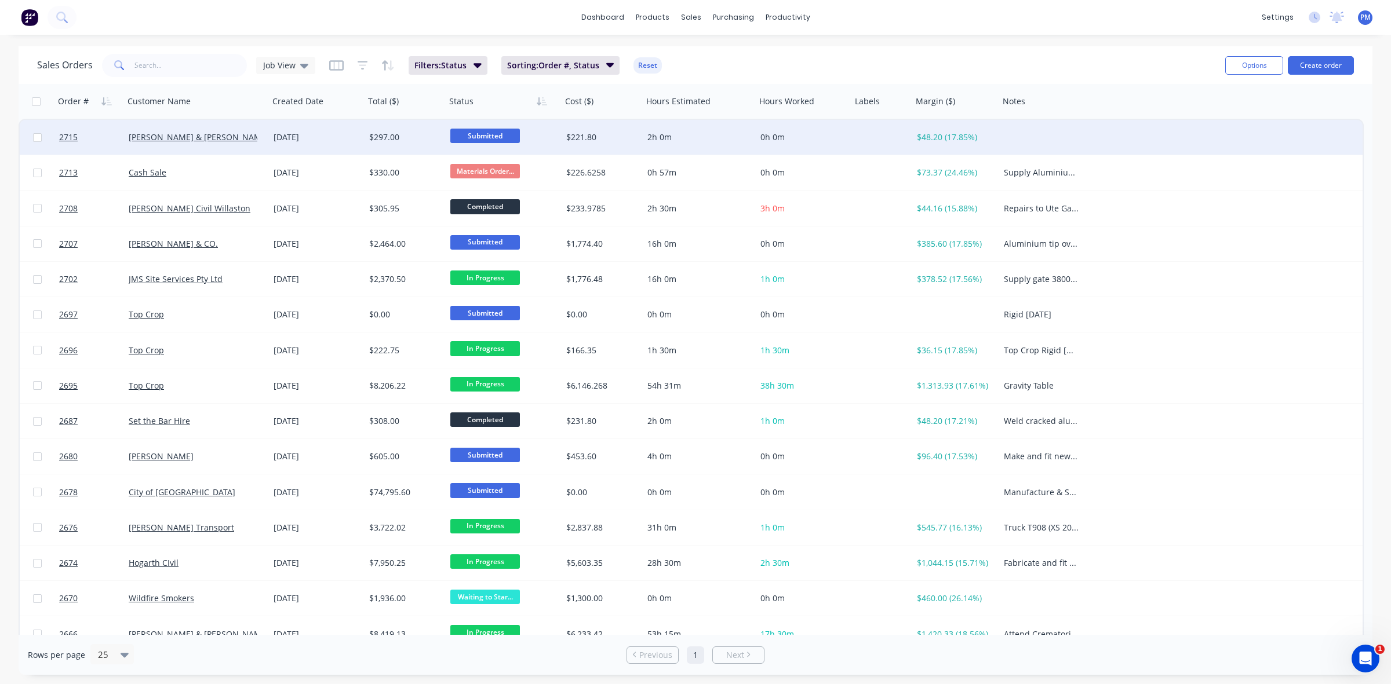
click at [471, 129] on span "Submitted" at bounding box center [485, 136] width 70 height 14
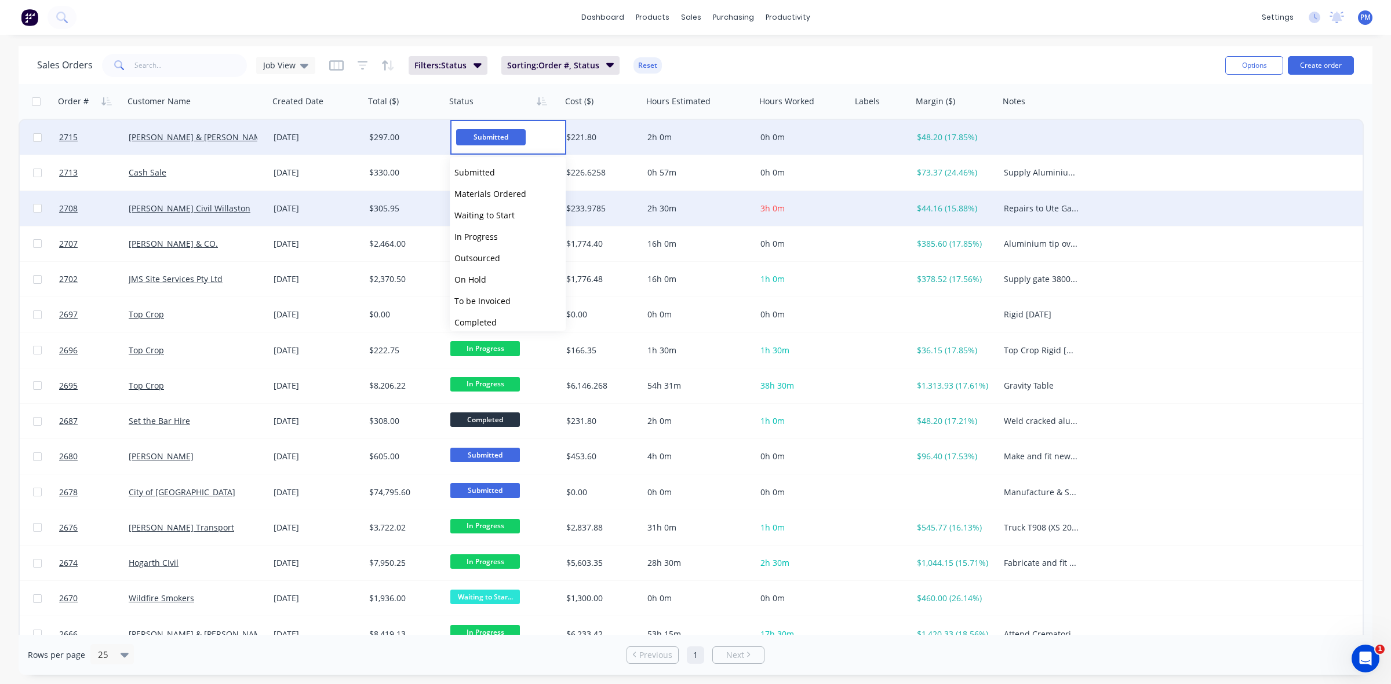
click at [491, 215] on span "Waiting to Start" at bounding box center [484, 215] width 60 height 11
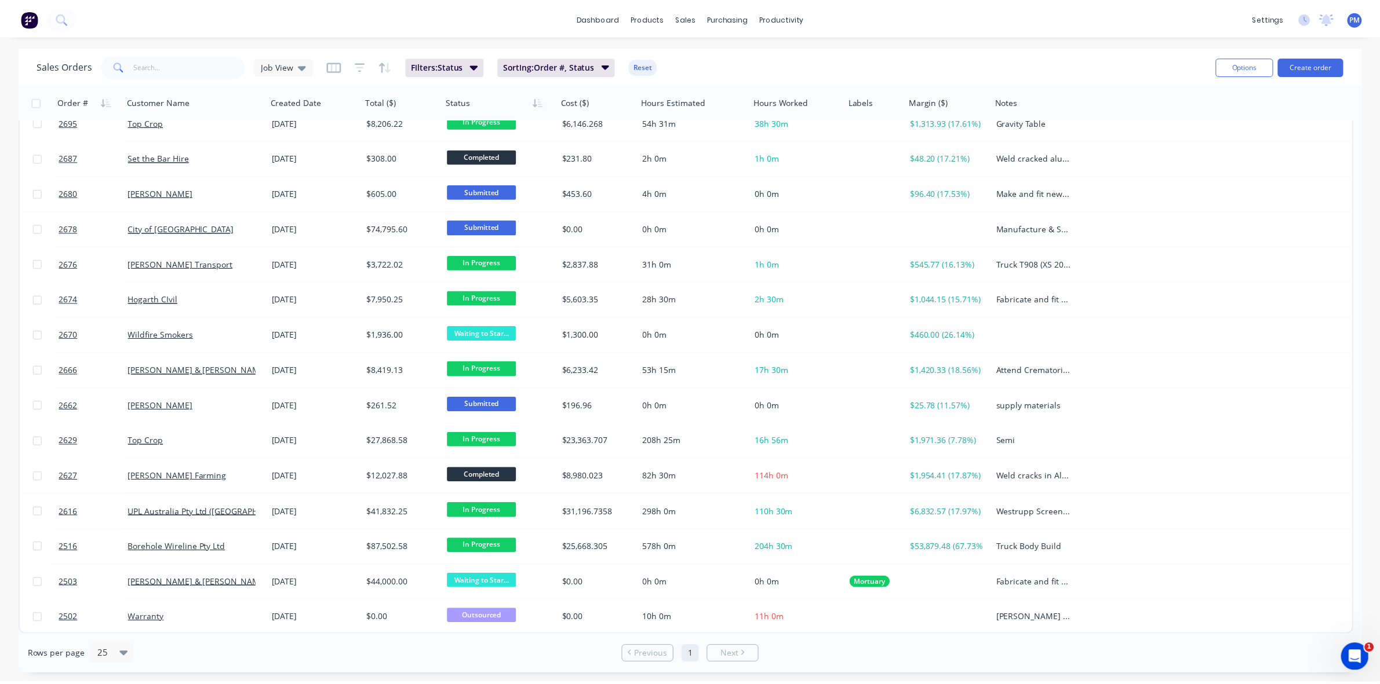
scroll to position [264, 0]
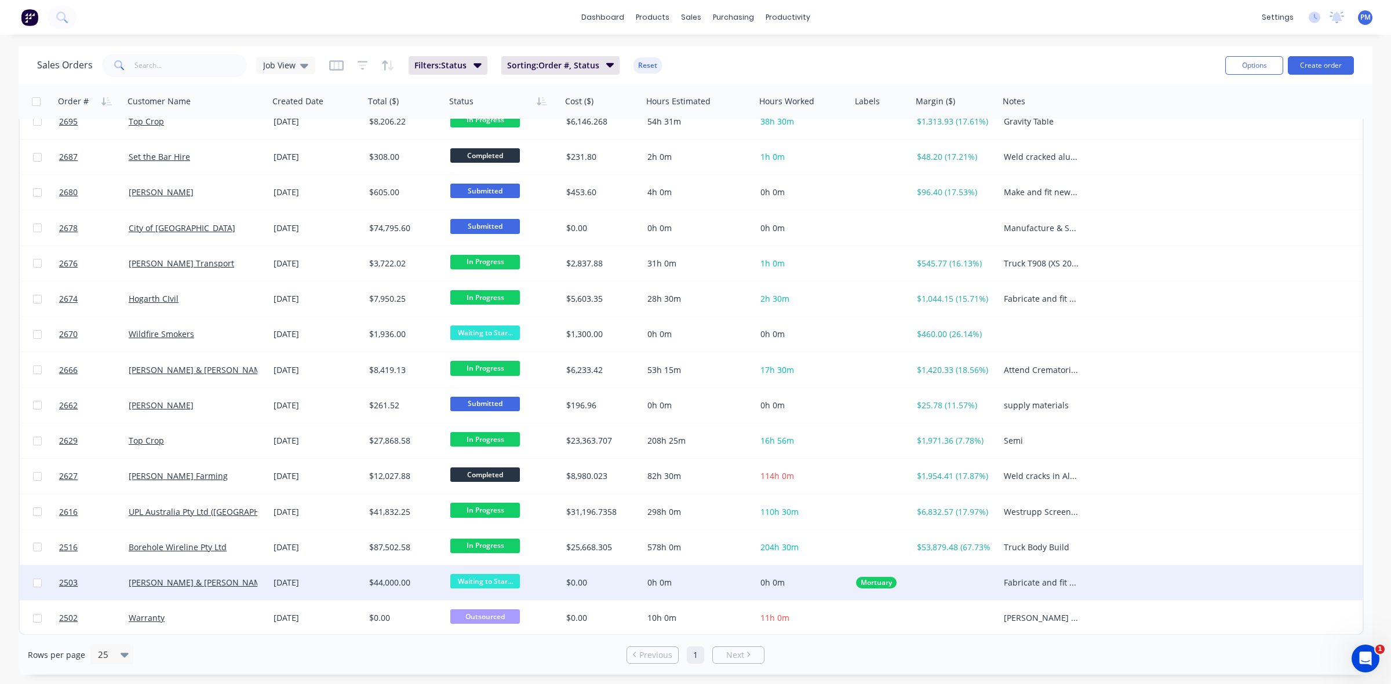
click at [245, 580] on div "[PERSON_NAME] & [PERSON_NAME] Pty Ltd" at bounding box center [193, 583] width 129 height 12
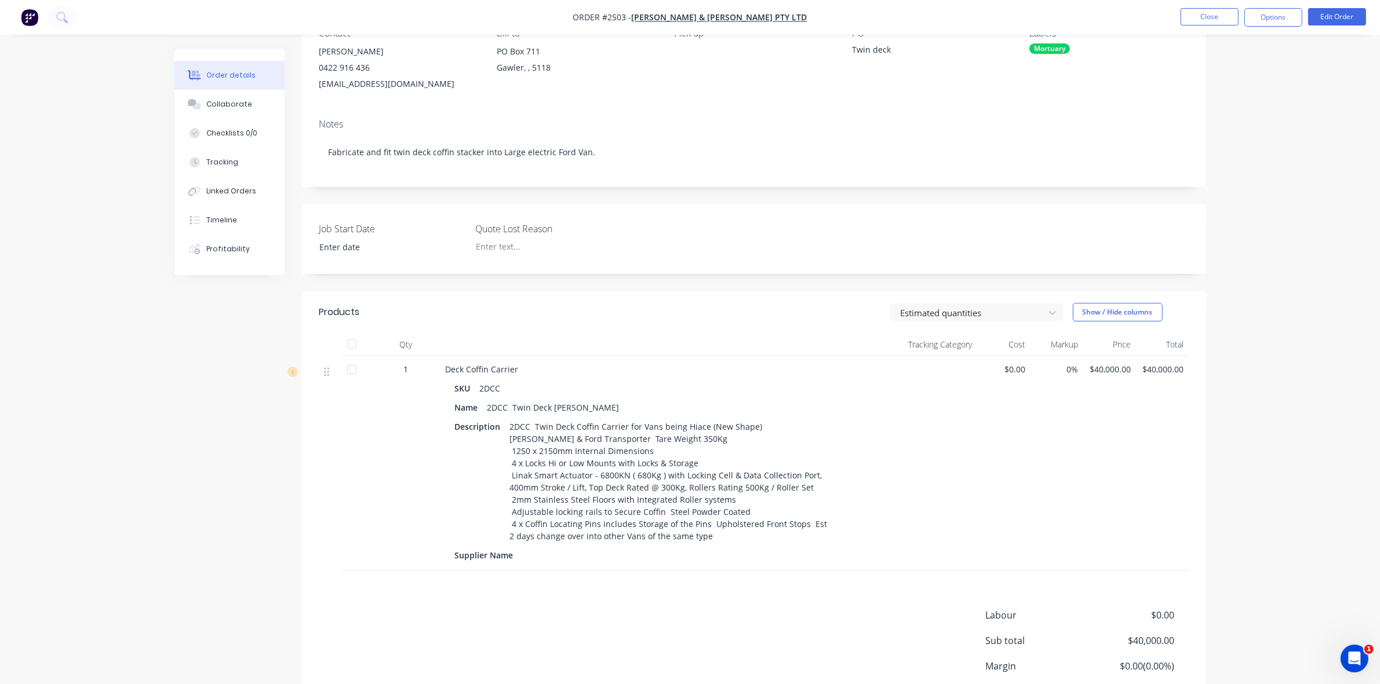
scroll to position [67, 0]
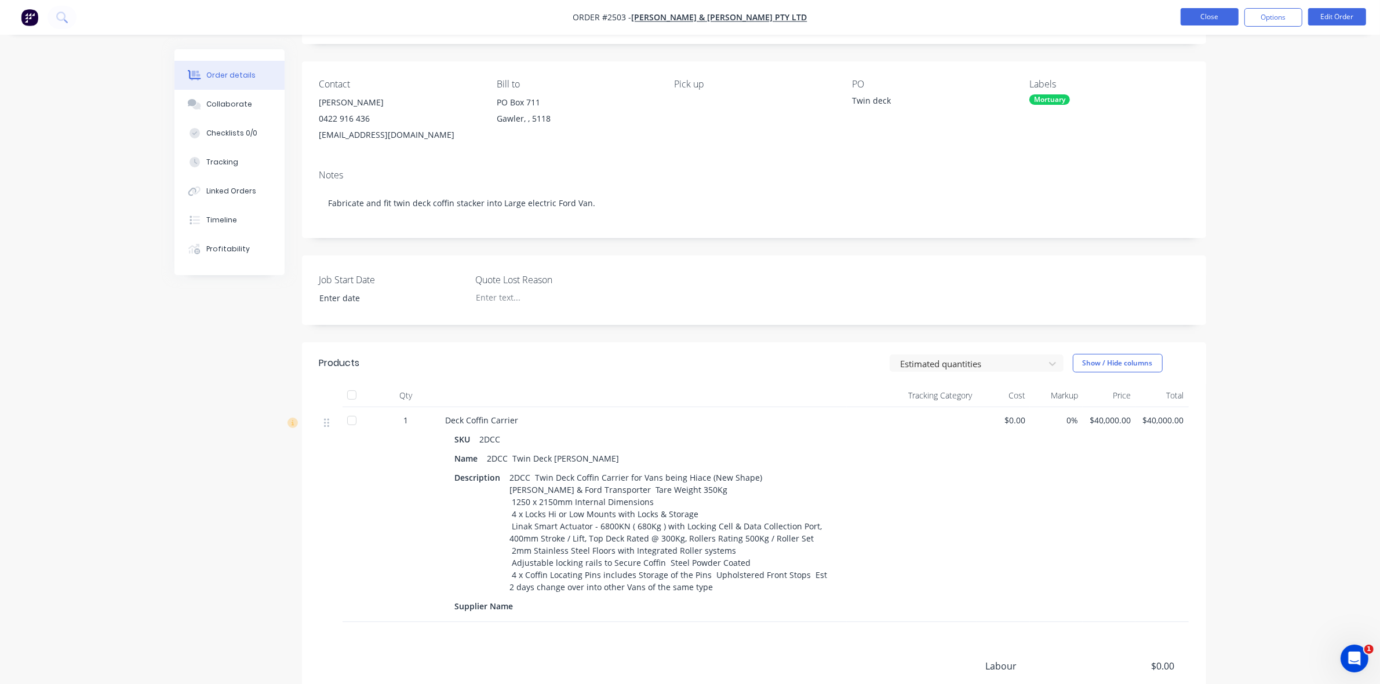
click at [1212, 10] on button "Close" at bounding box center [1209, 16] width 58 height 17
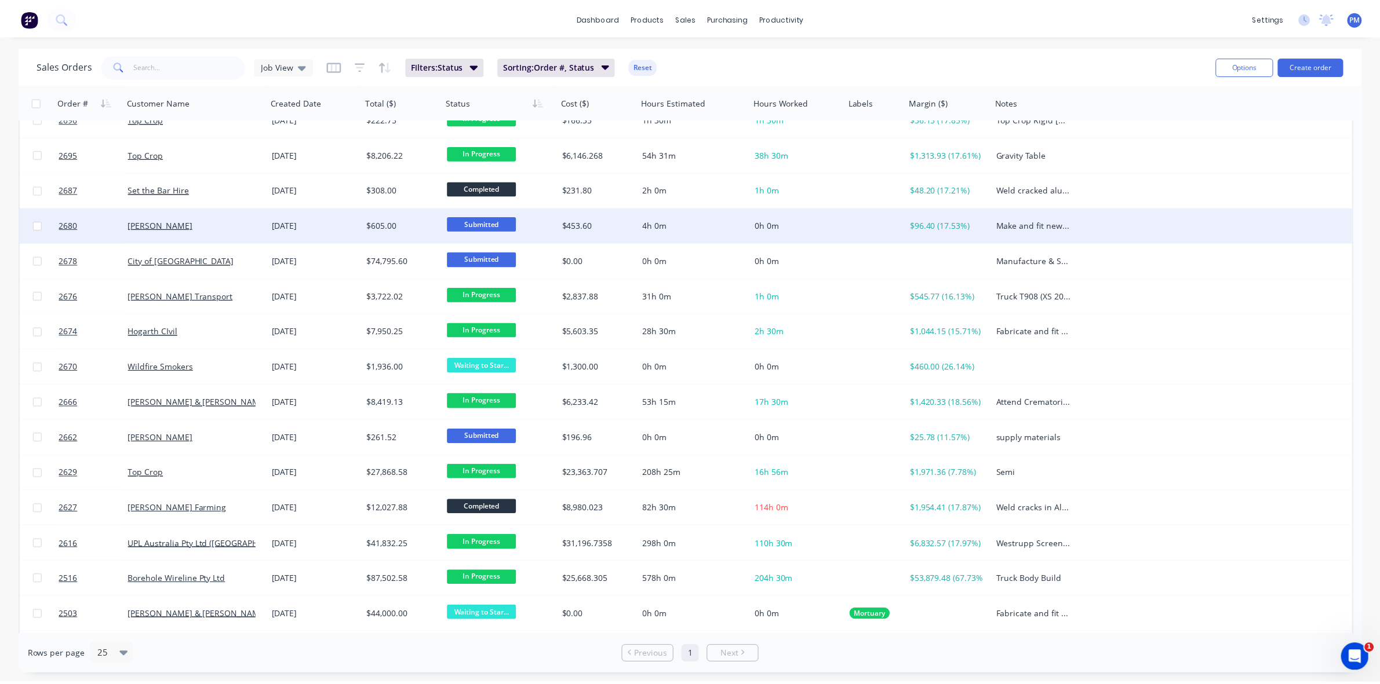
scroll to position [264, 0]
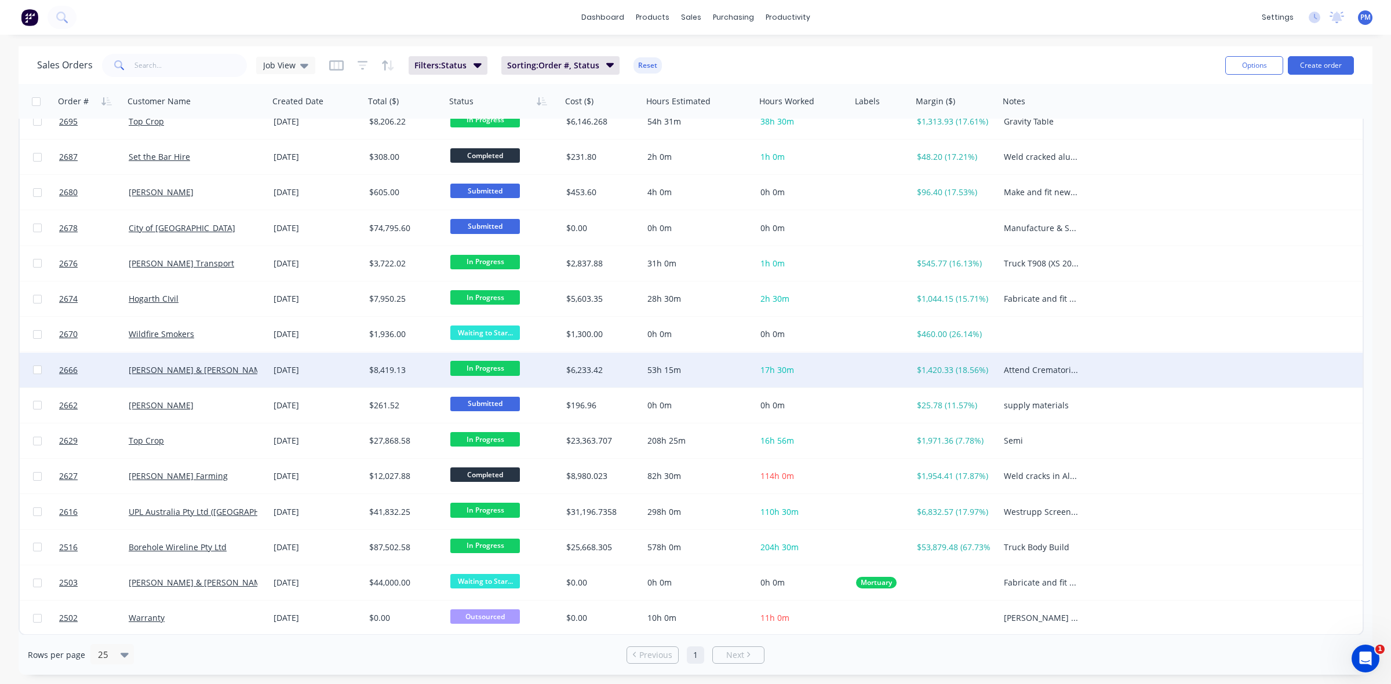
click at [259, 367] on div "[PERSON_NAME] & [PERSON_NAME] Pty Ltd" at bounding box center [197, 370] width 136 height 12
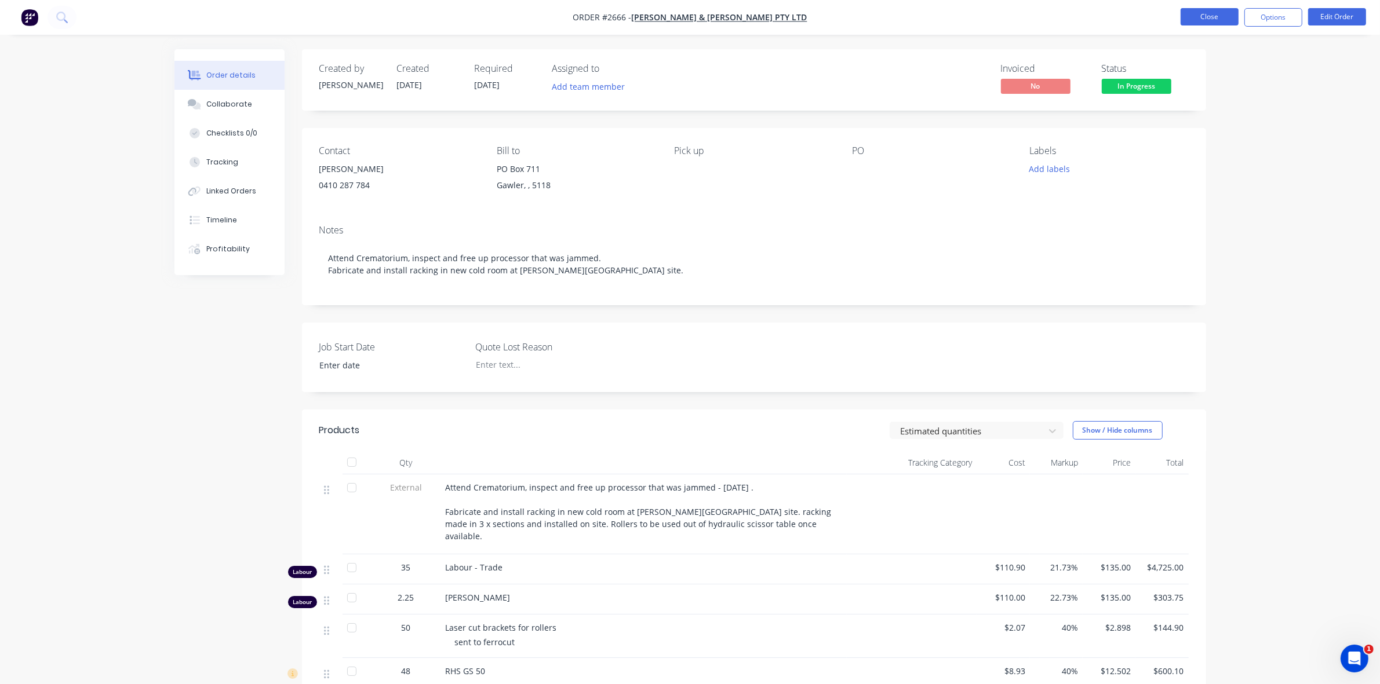
click at [1217, 16] on button "Close" at bounding box center [1209, 16] width 58 height 17
